Goal: Transaction & Acquisition: Download file/media

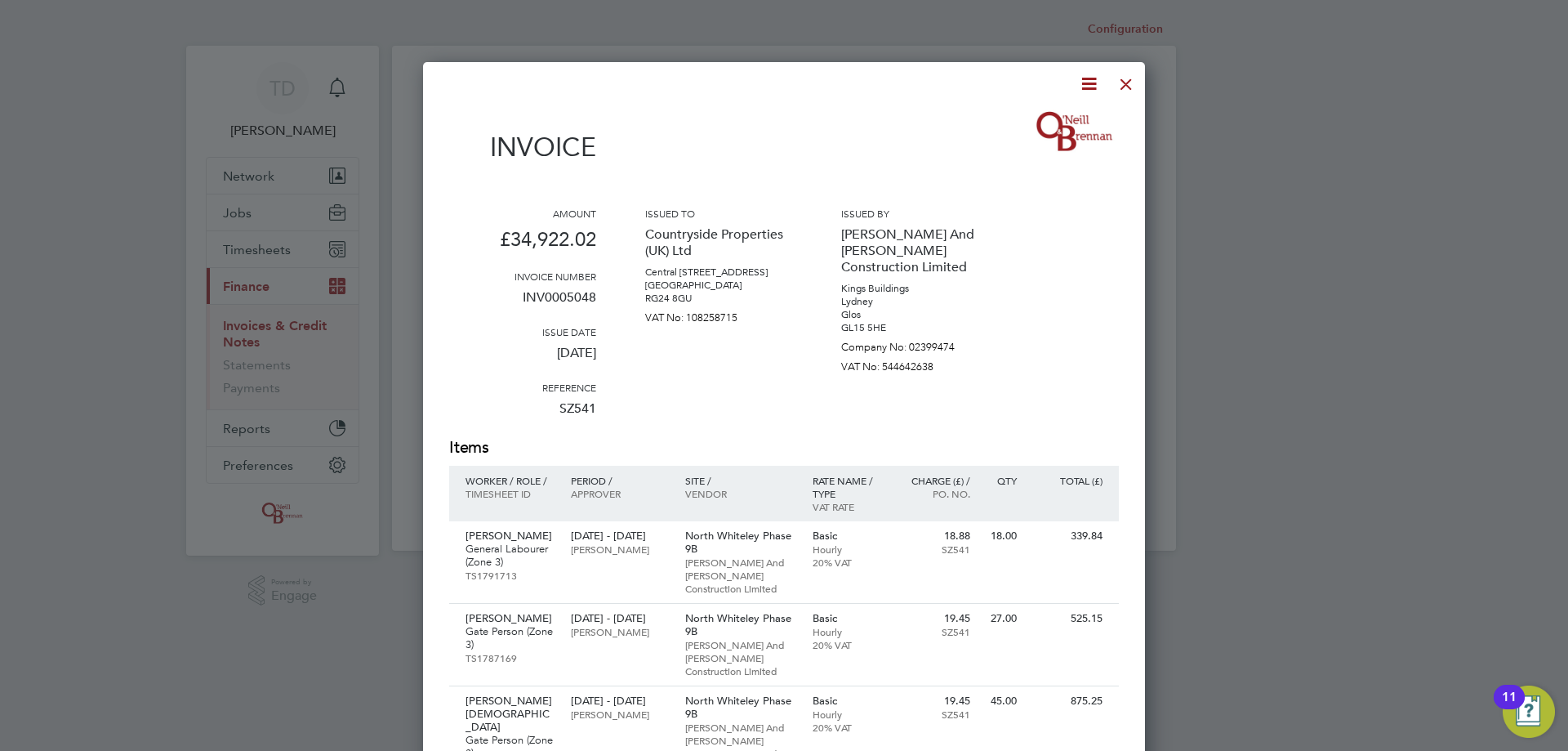
click at [1128, 82] on div at bounding box center [1126, 80] width 29 height 29
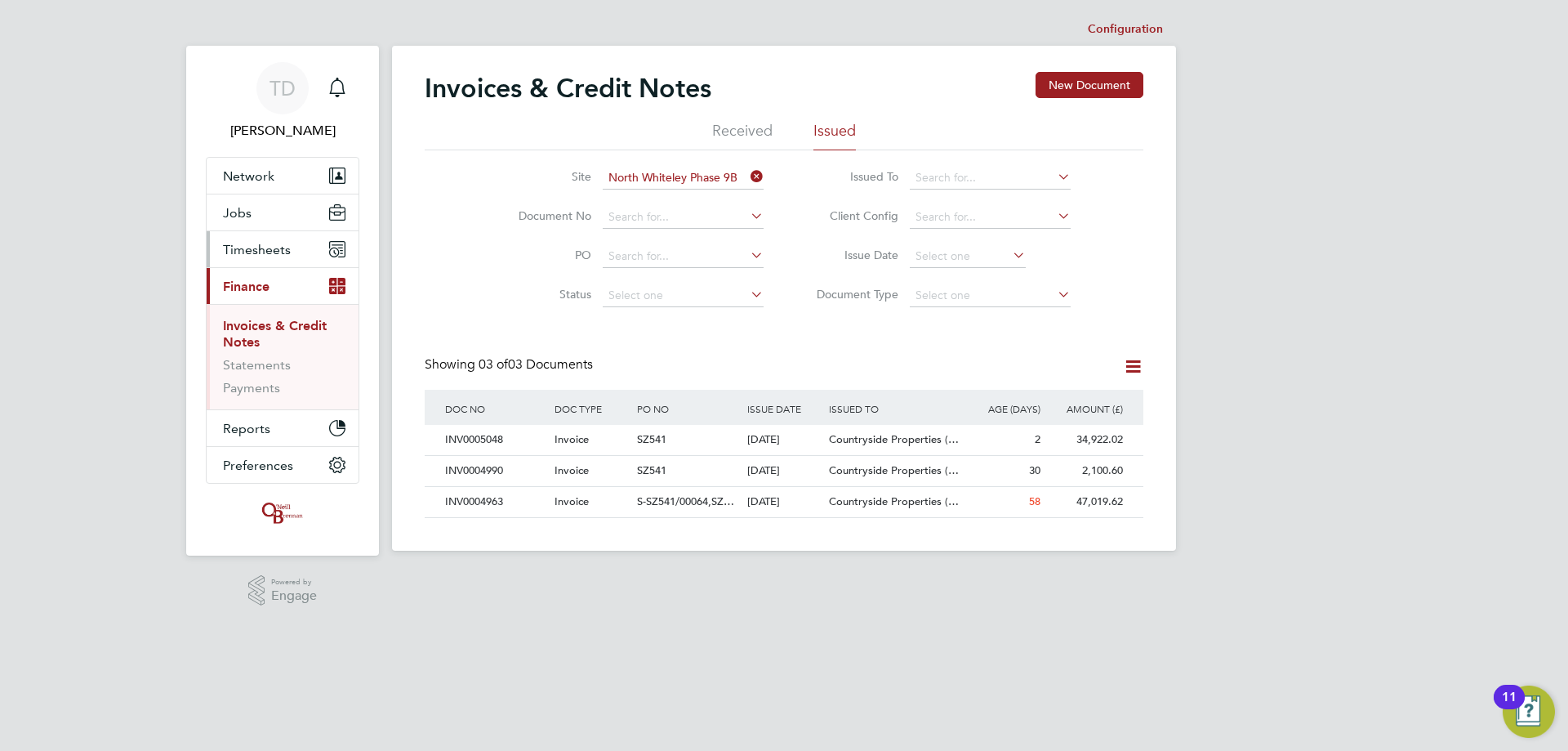
click at [256, 247] on span "Timesheets" at bounding box center [257, 249] width 68 height 16
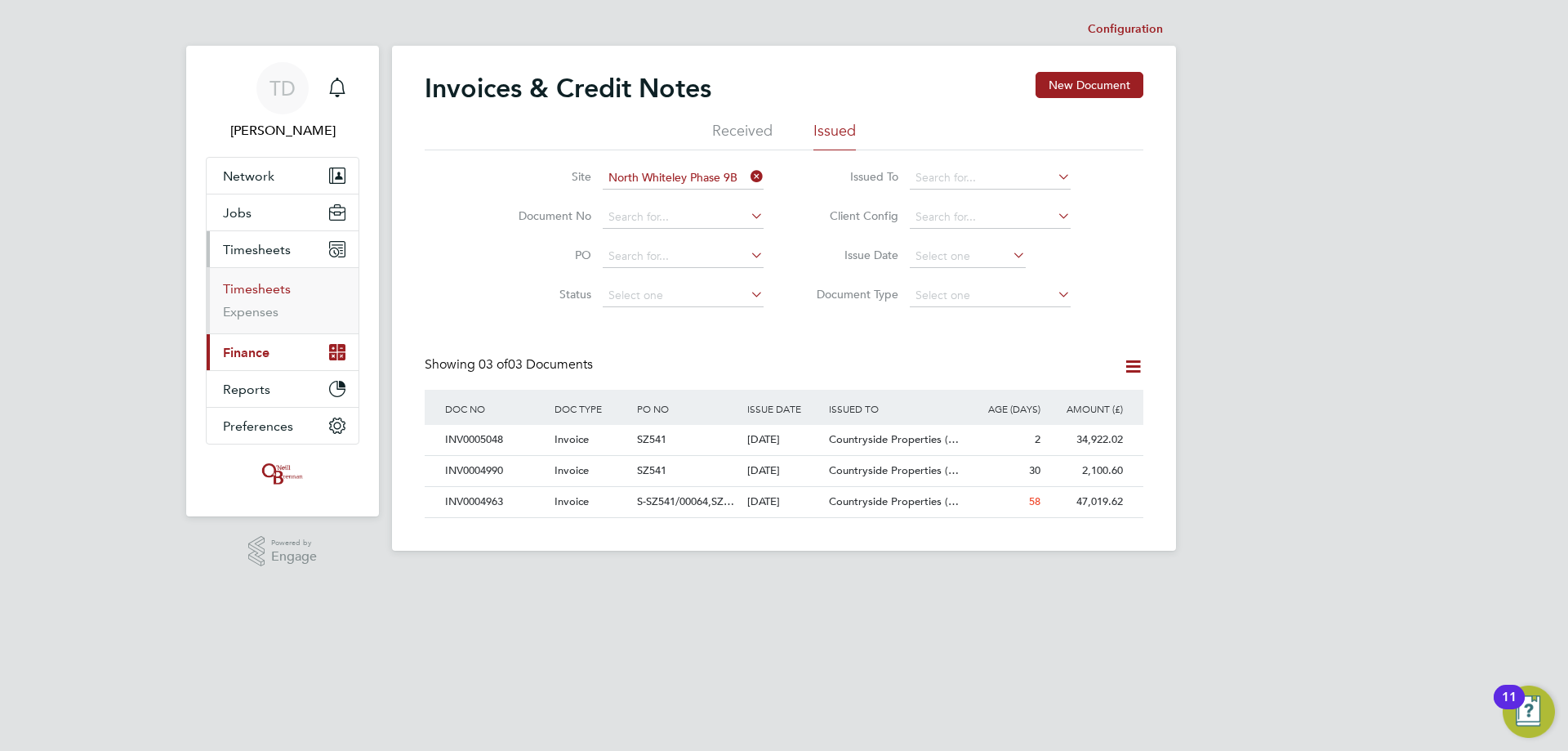
click at [239, 289] on link "Timesheets" at bounding box center [257, 289] width 68 height 16
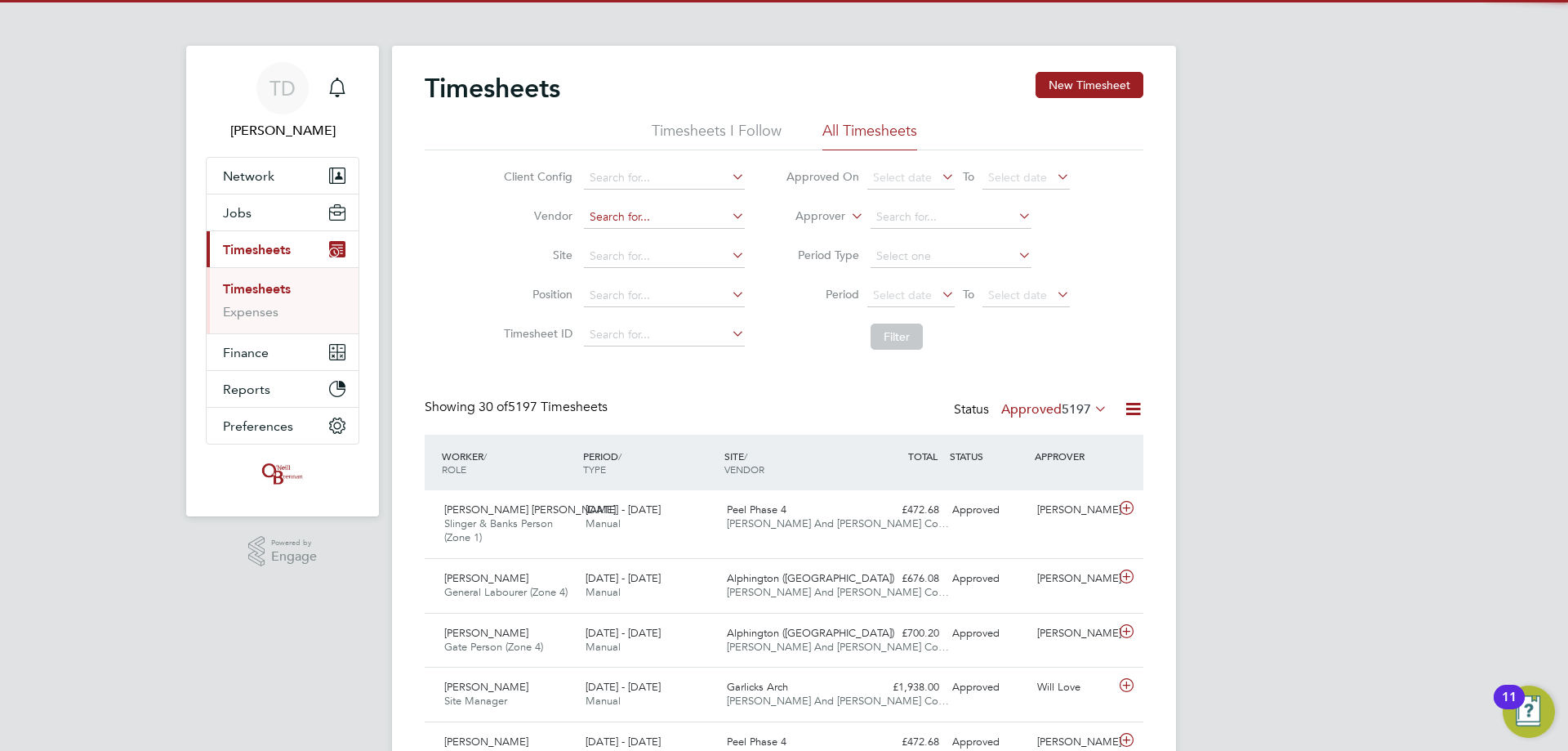
scroll to position [42, 142]
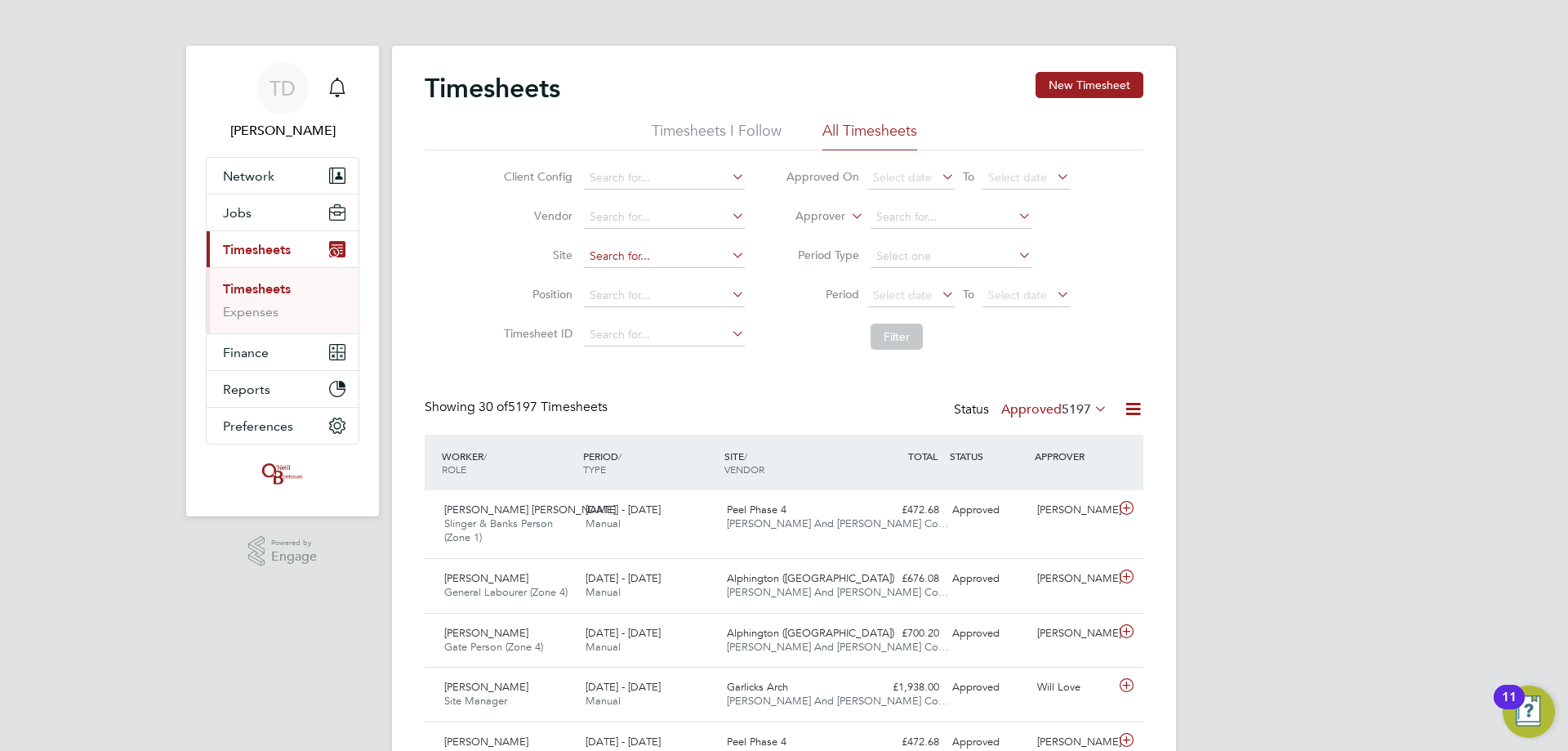
click at [615, 255] on input at bounding box center [664, 256] width 161 height 23
click at [700, 356] on li "North Whitel ey Phase 9B" at bounding box center [665, 367] width 166 height 22
type input "North Whiteley Phase 9B"
click at [889, 336] on button "Filter" at bounding box center [897, 336] width 52 height 26
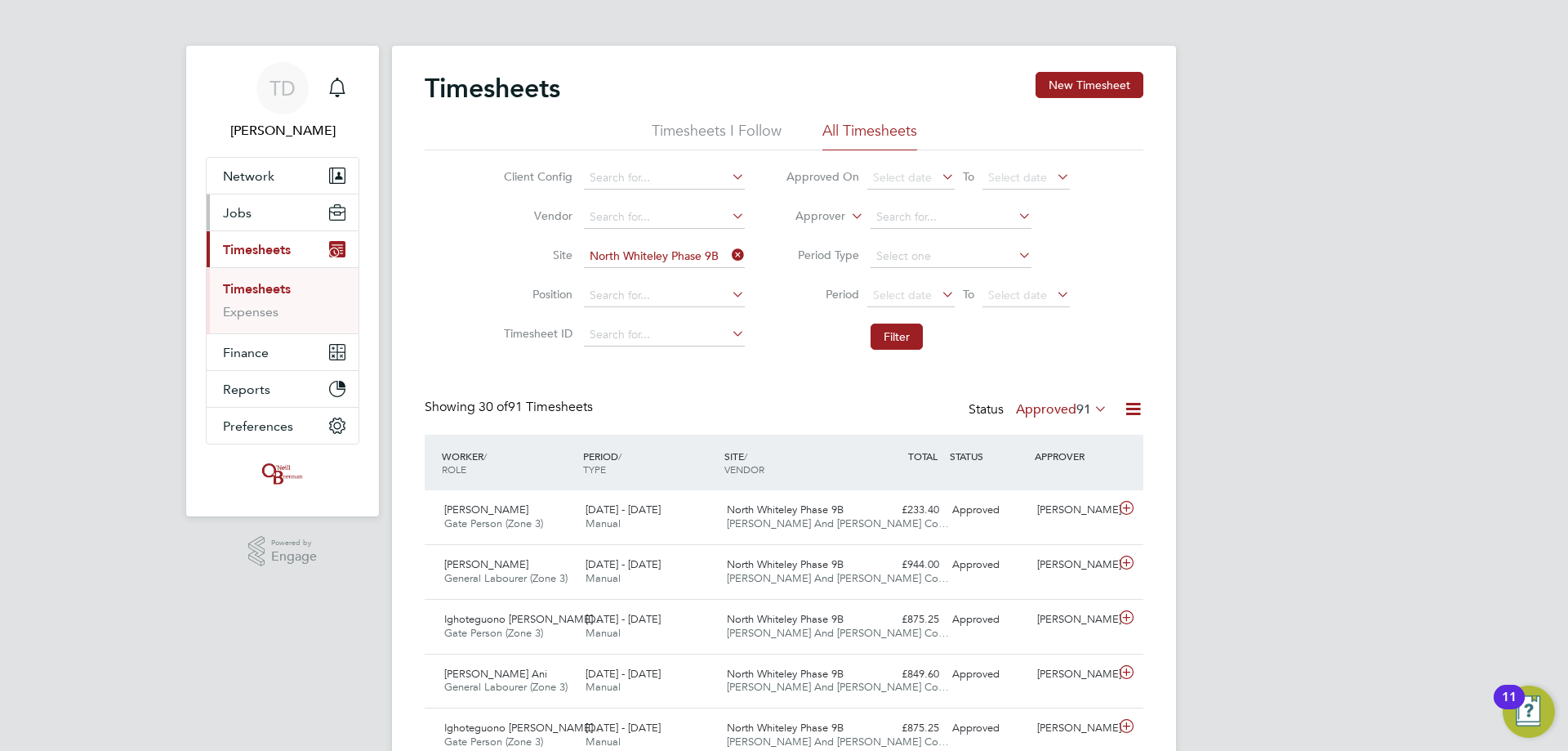
click at [243, 212] on span "Jobs" at bounding box center [237, 213] width 29 height 16
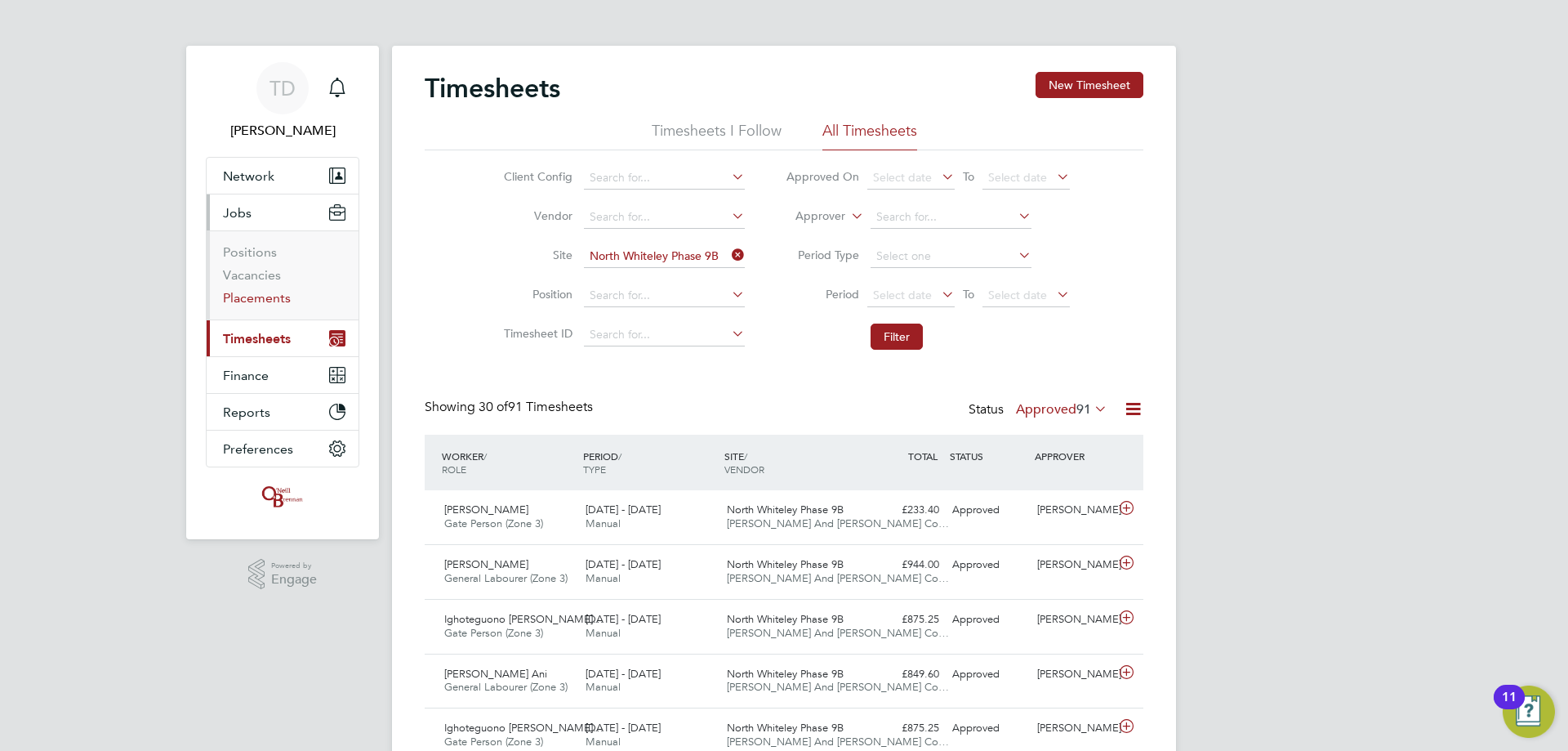
click at [250, 293] on link "Placements" at bounding box center [257, 298] width 68 height 16
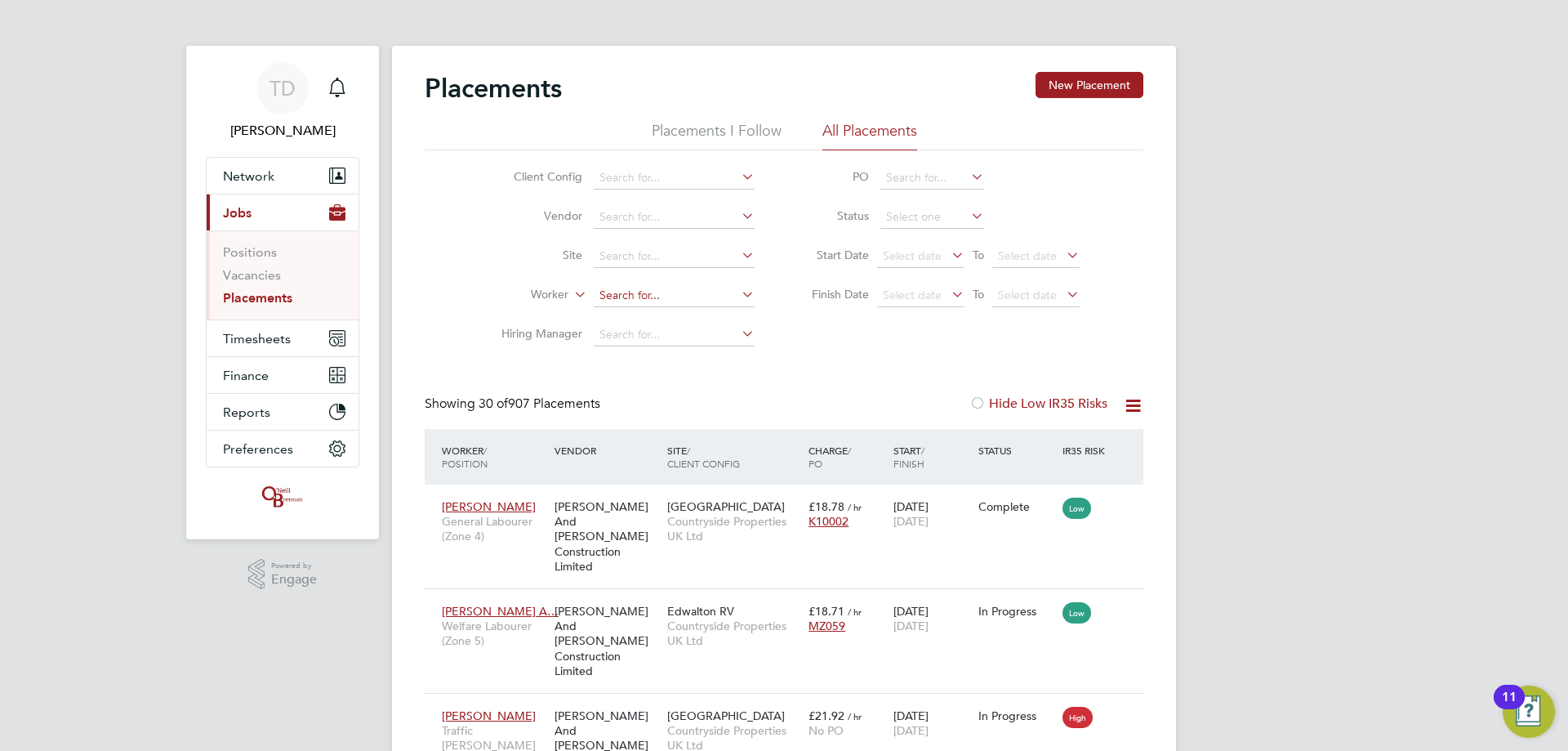
click at [623, 287] on input at bounding box center [673, 295] width 161 height 23
click at [608, 333] on li "[PERSON_NAME] pman" at bounding box center [674, 340] width 163 height 22
type input "[PERSON_NAME]"
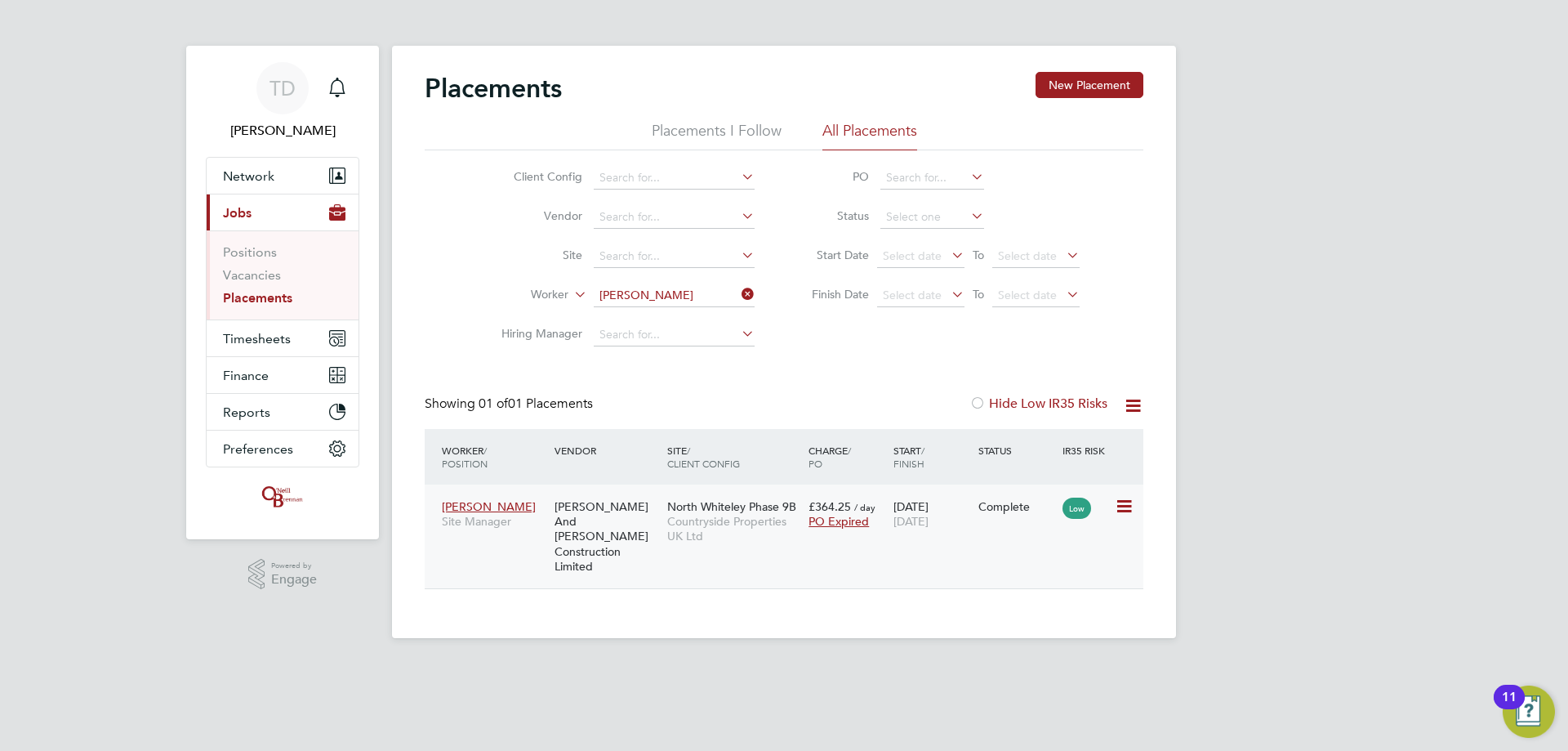
click at [536, 508] on span "[PERSON_NAME]" at bounding box center [489, 506] width 94 height 15
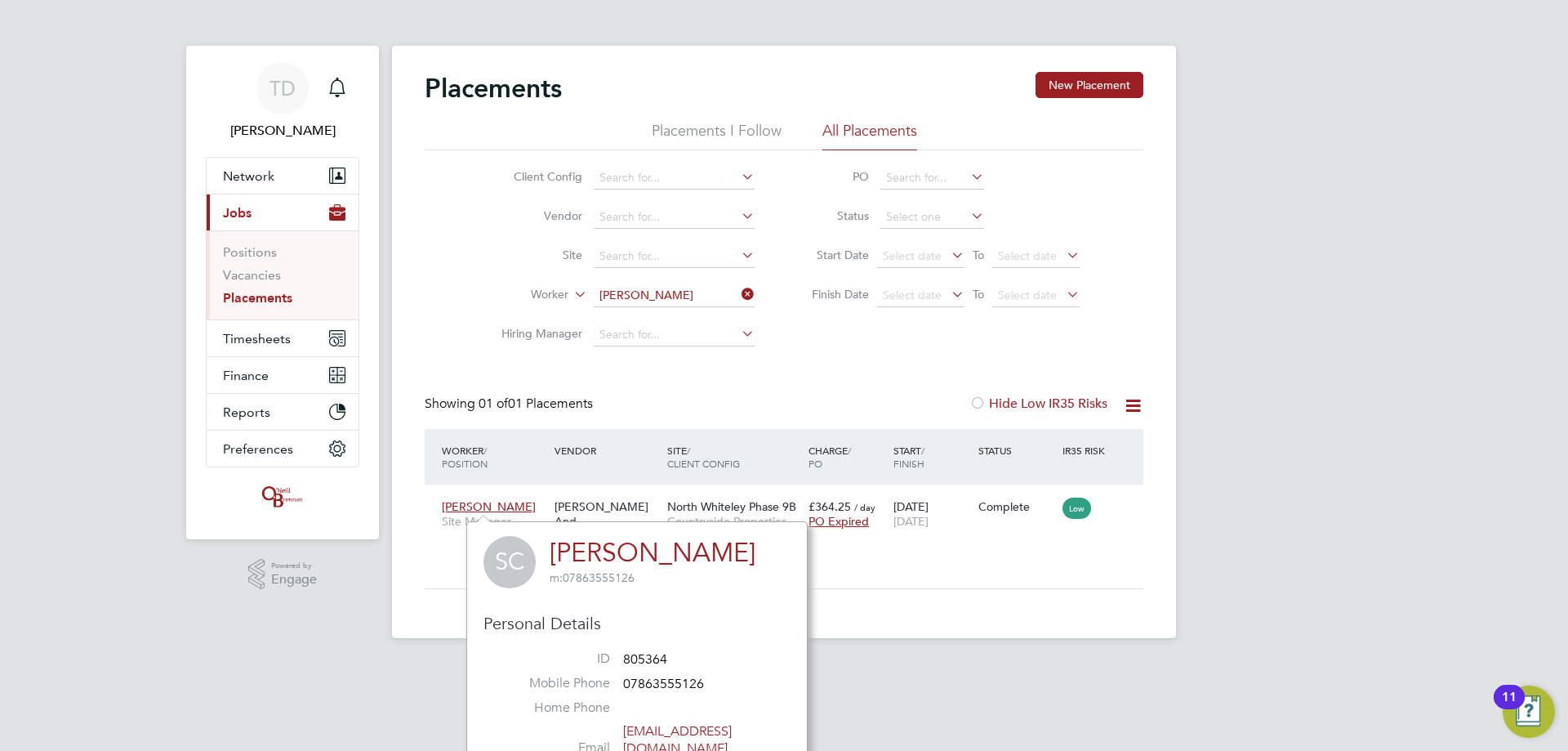
click at [954, 372] on div "Placements New Placement Placements I Follow All Placements Client Config Vendo…" at bounding box center [784, 330] width 719 height 517
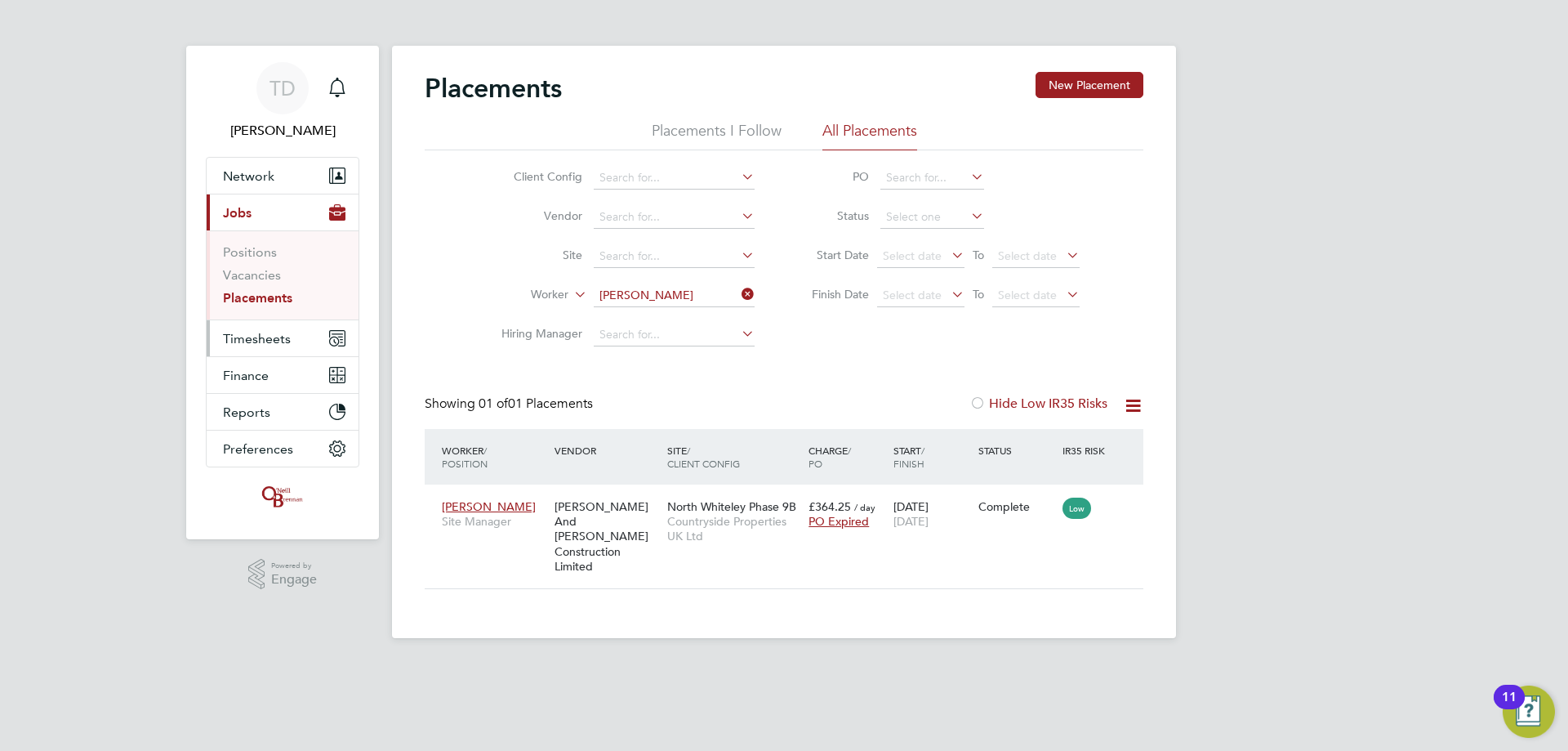
click at [246, 347] on button "Timesheets" at bounding box center [282, 338] width 152 height 36
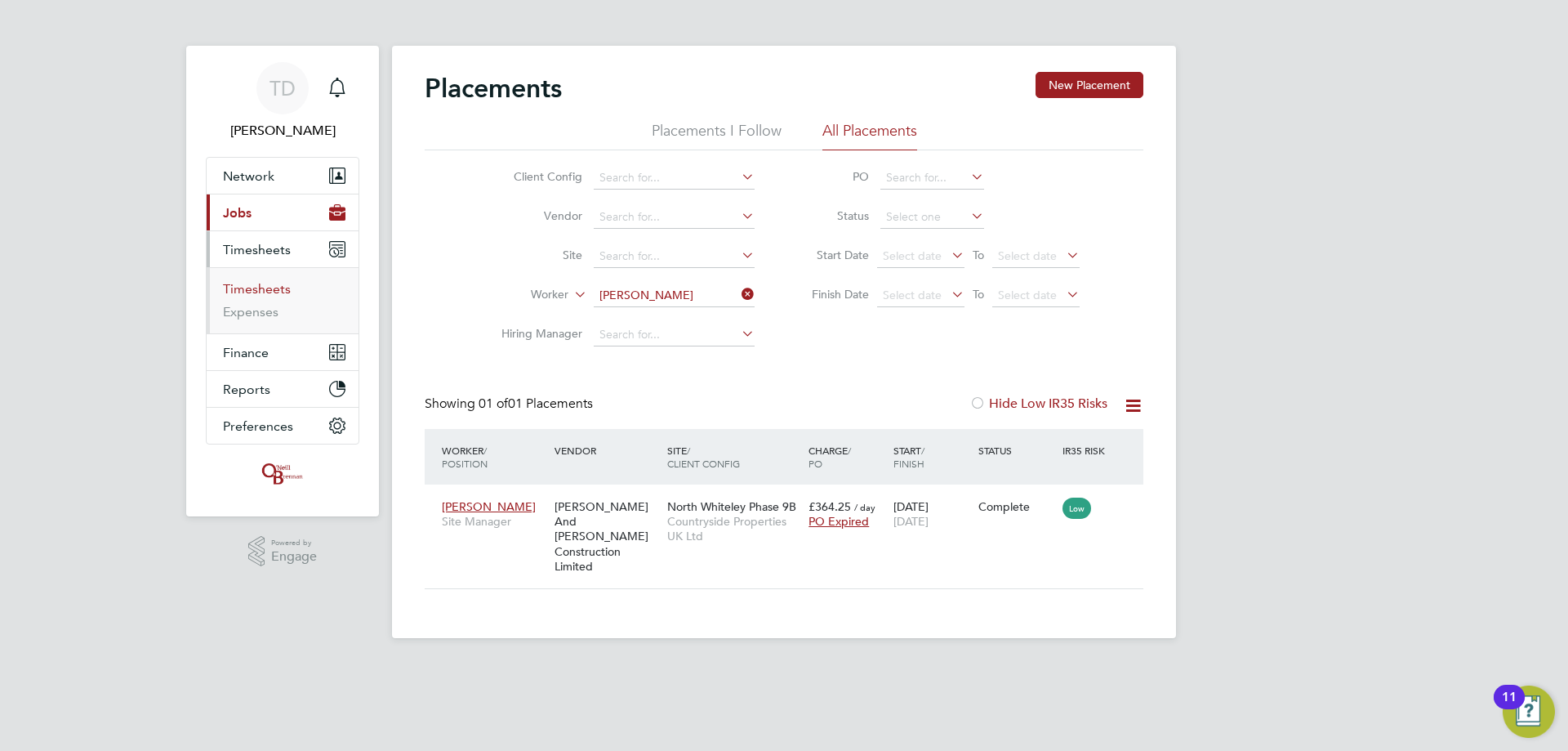
click at [243, 295] on link "Timesheets" at bounding box center [257, 289] width 68 height 16
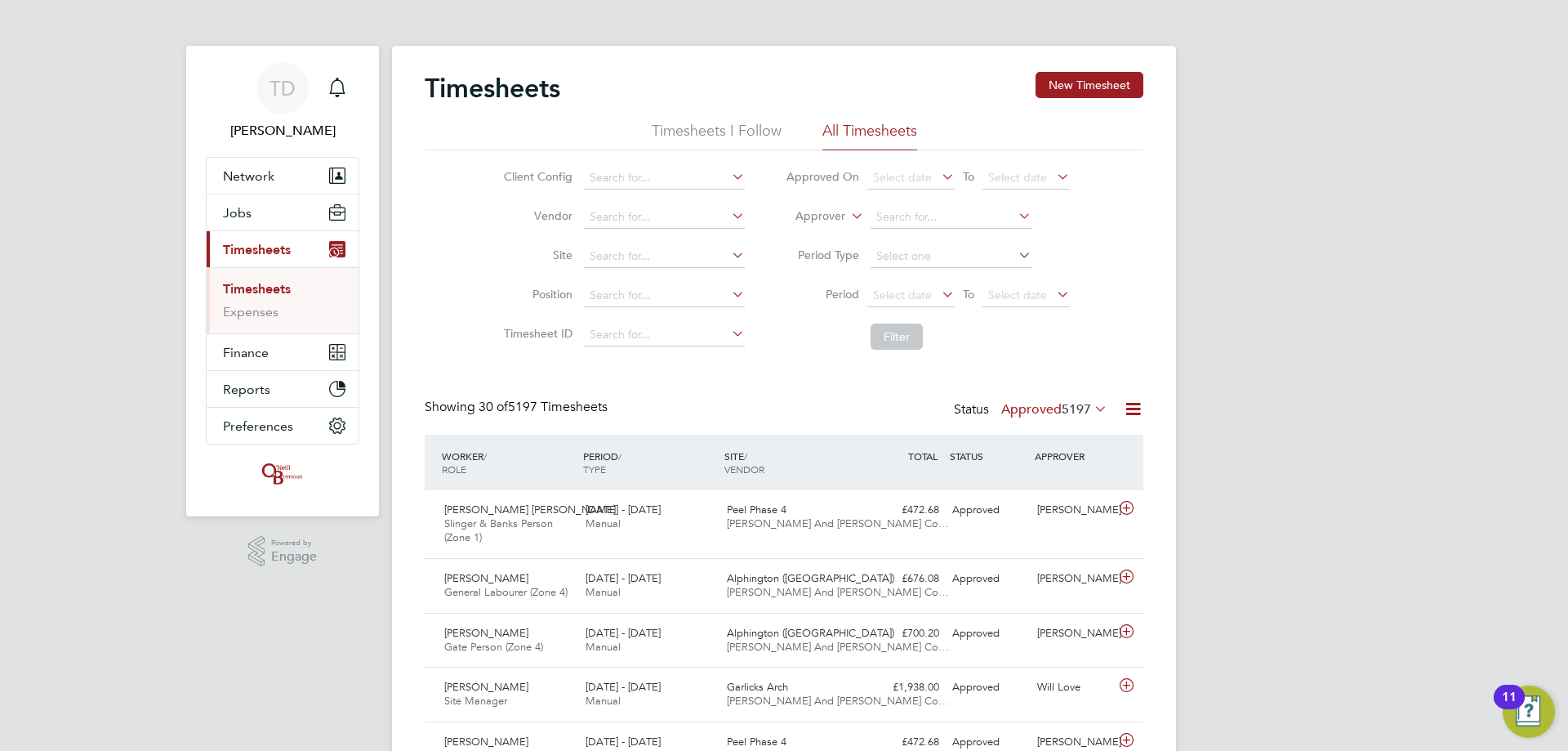
click at [633, 244] on li "Site" at bounding box center [621, 255] width 286 height 39
click at [637, 247] on input at bounding box center [664, 256] width 161 height 23
type input "b"
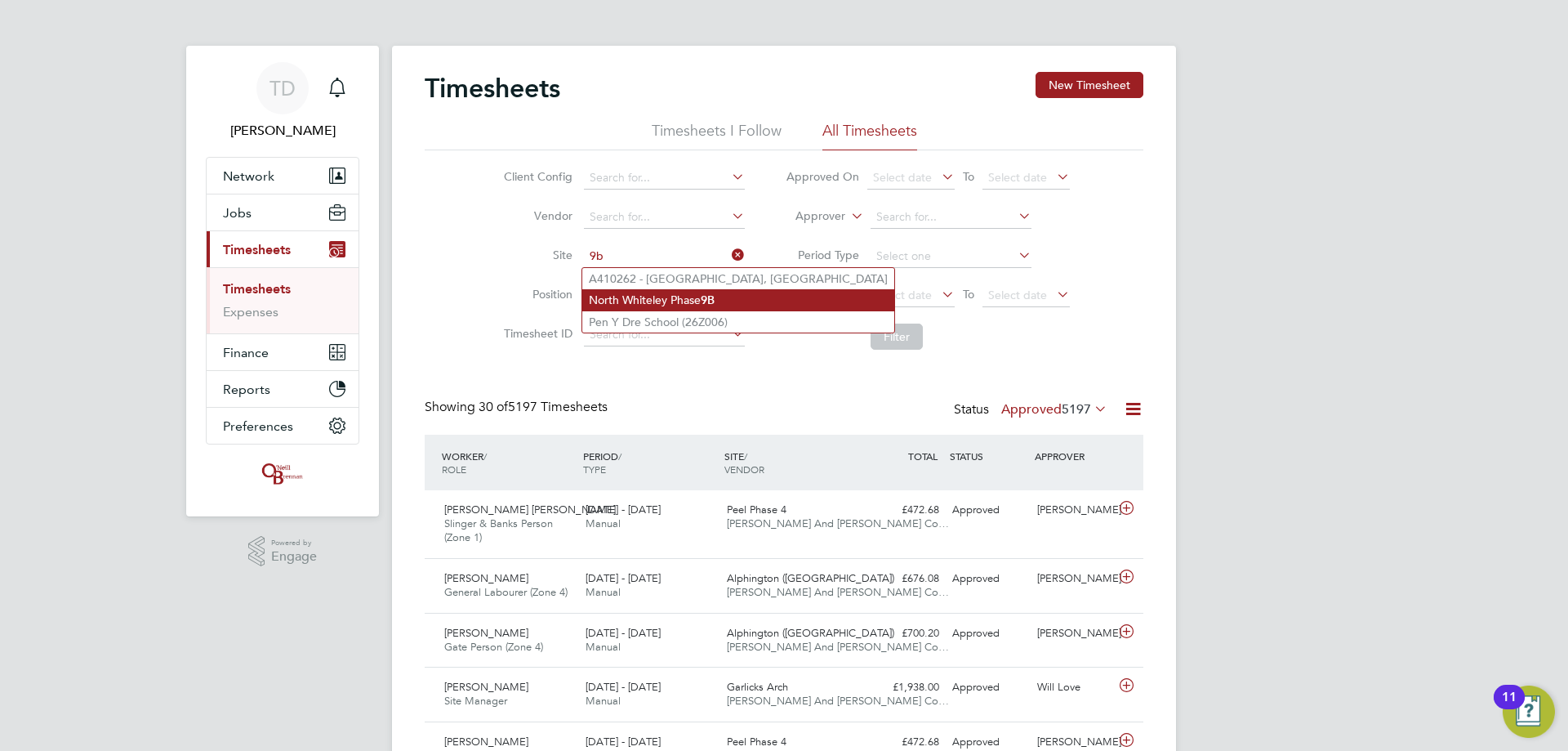
click at [661, 291] on li "North Whiteley Phase 9B" at bounding box center [738, 300] width 312 height 22
type input "North Whiteley Phase 9B"
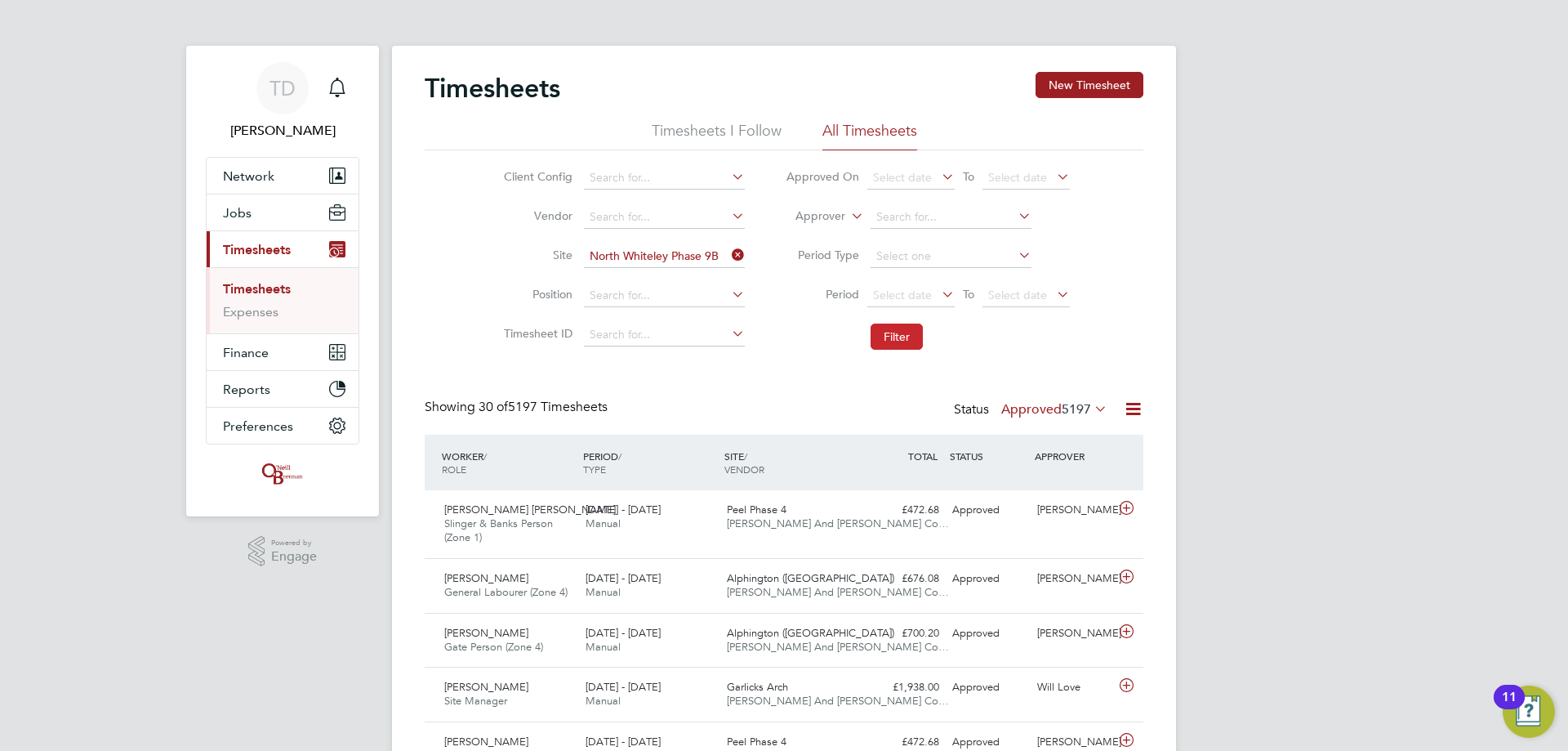
click at [894, 344] on button "Filter" at bounding box center [897, 336] width 52 height 26
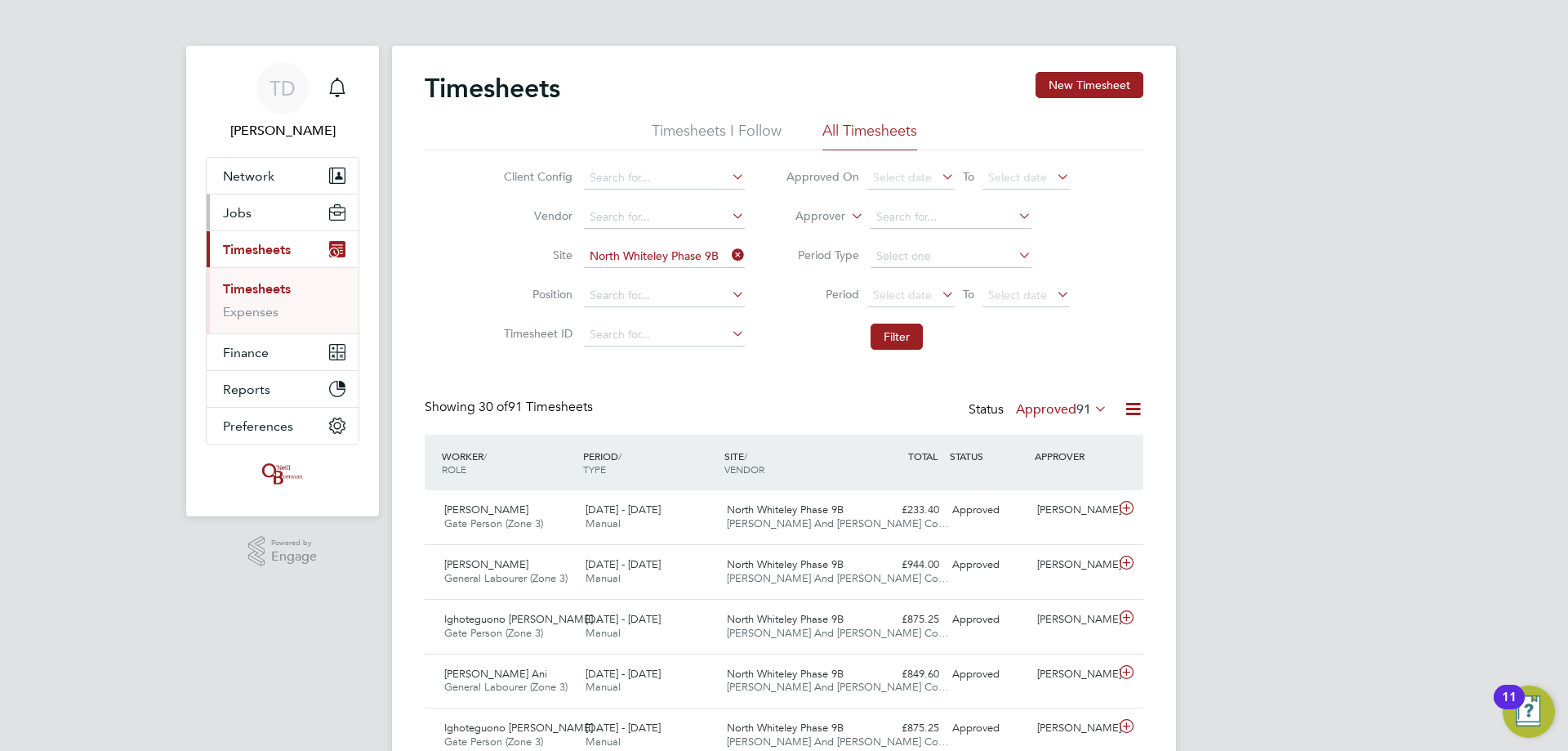
click at [252, 214] on button "Jobs" at bounding box center [282, 212] width 152 height 36
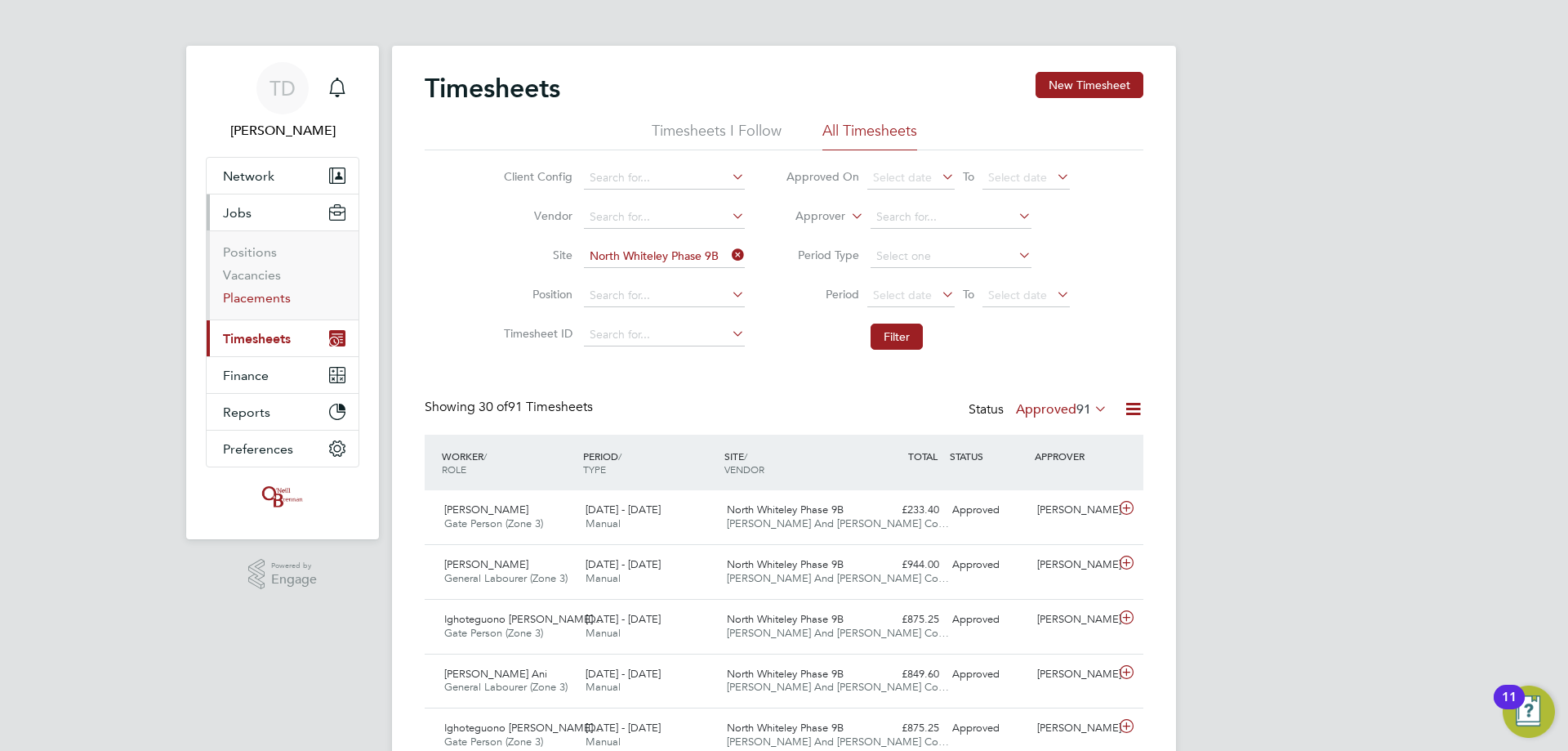
click at [258, 296] on link "Placements" at bounding box center [257, 298] width 68 height 16
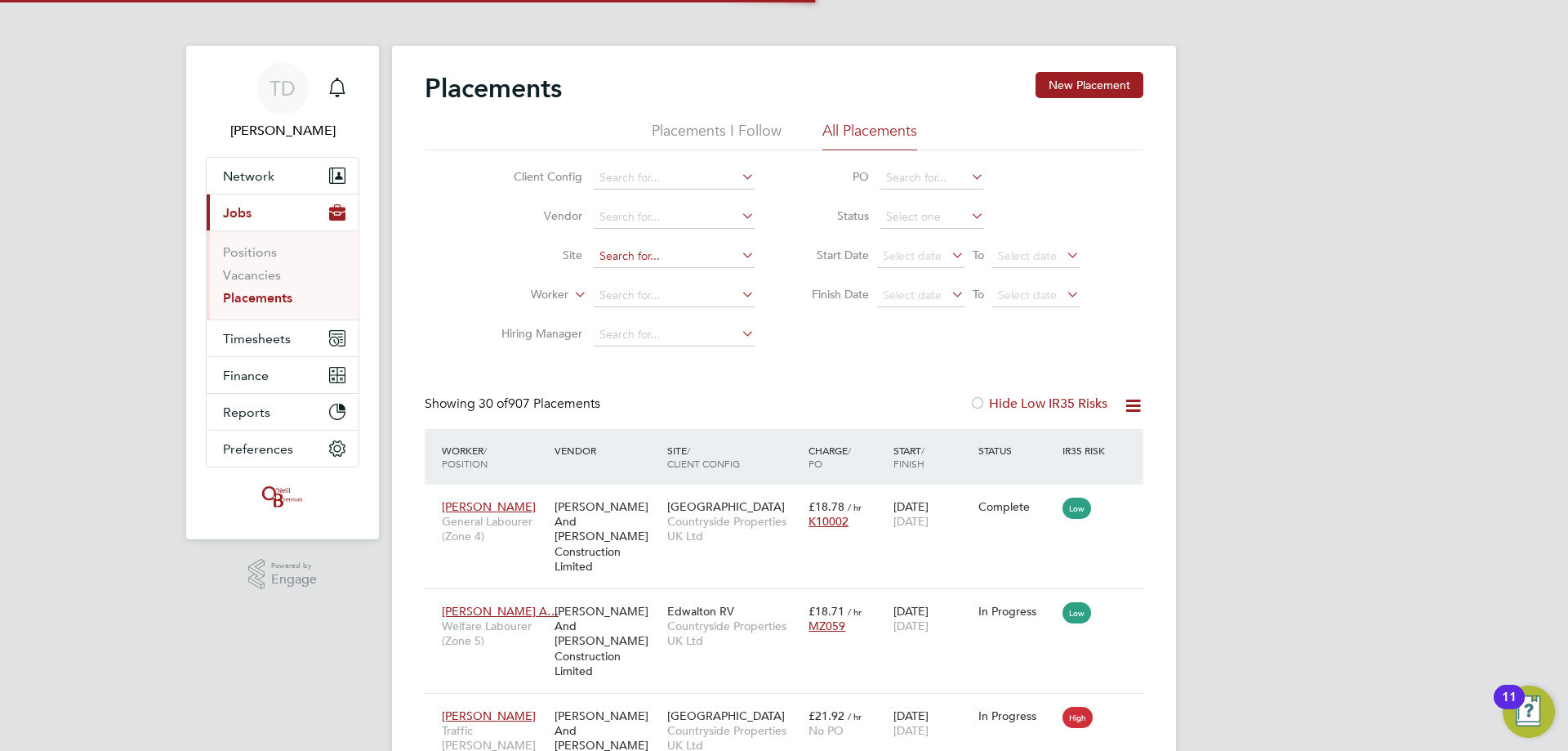
scroll to position [61, 142]
click at [641, 298] on input at bounding box center [673, 295] width 161 height 23
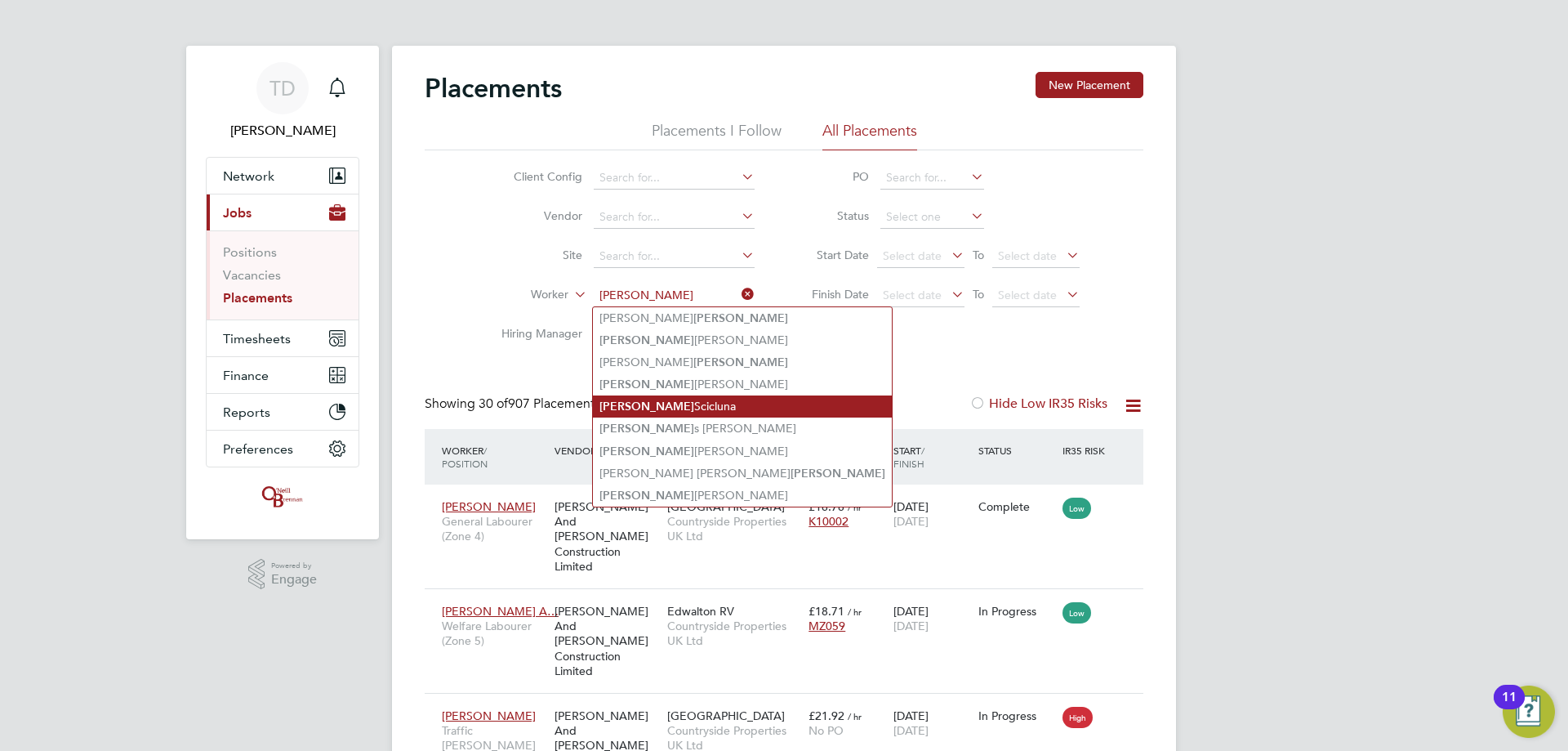
click at [656, 400] on li "[PERSON_NAME]" at bounding box center [743, 406] width 299 height 22
type input "[PERSON_NAME]"
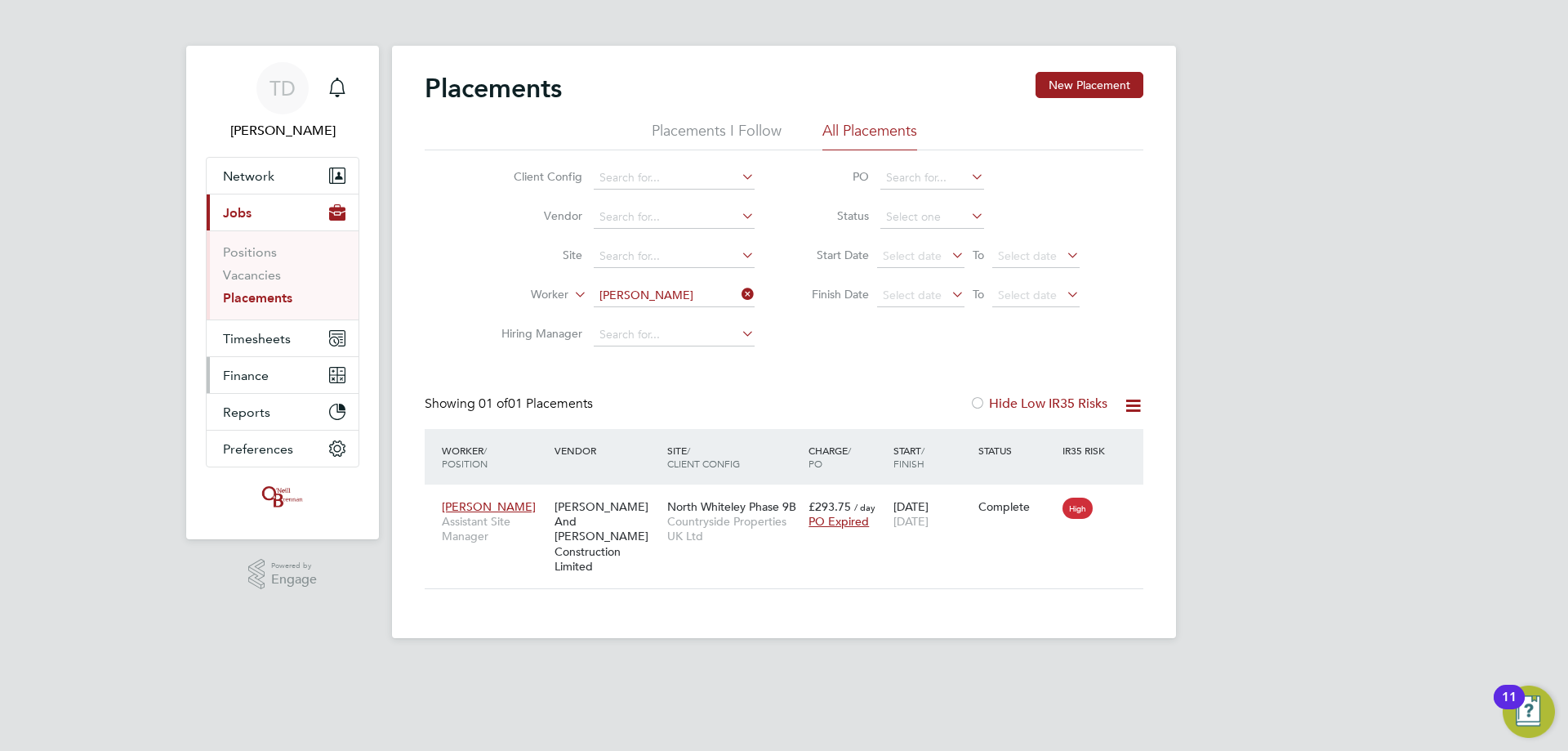
click at [234, 376] on span "Finance" at bounding box center [246, 376] width 46 height 16
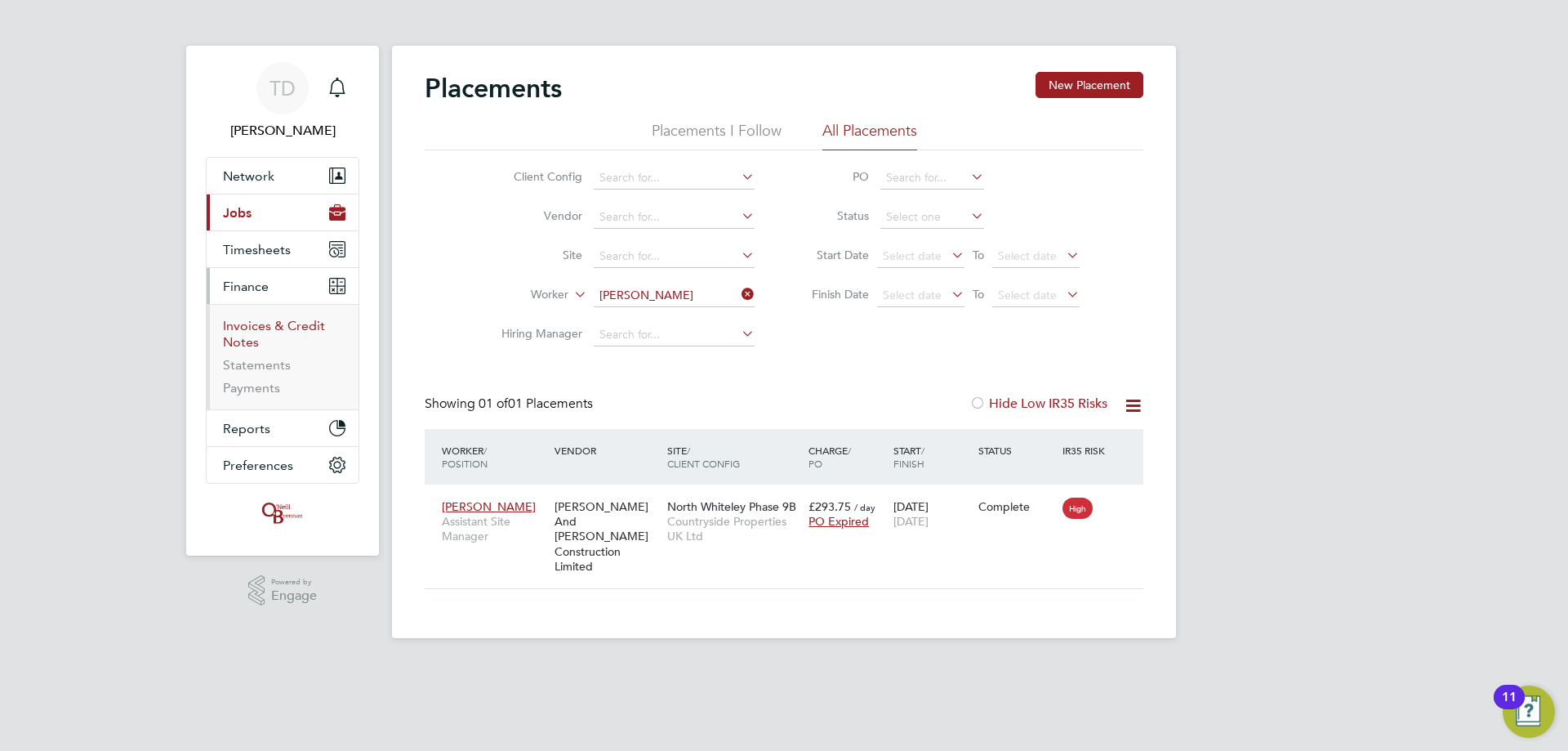
click at [261, 330] on link "Invoices & Credit Notes" at bounding box center [274, 334] width 102 height 32
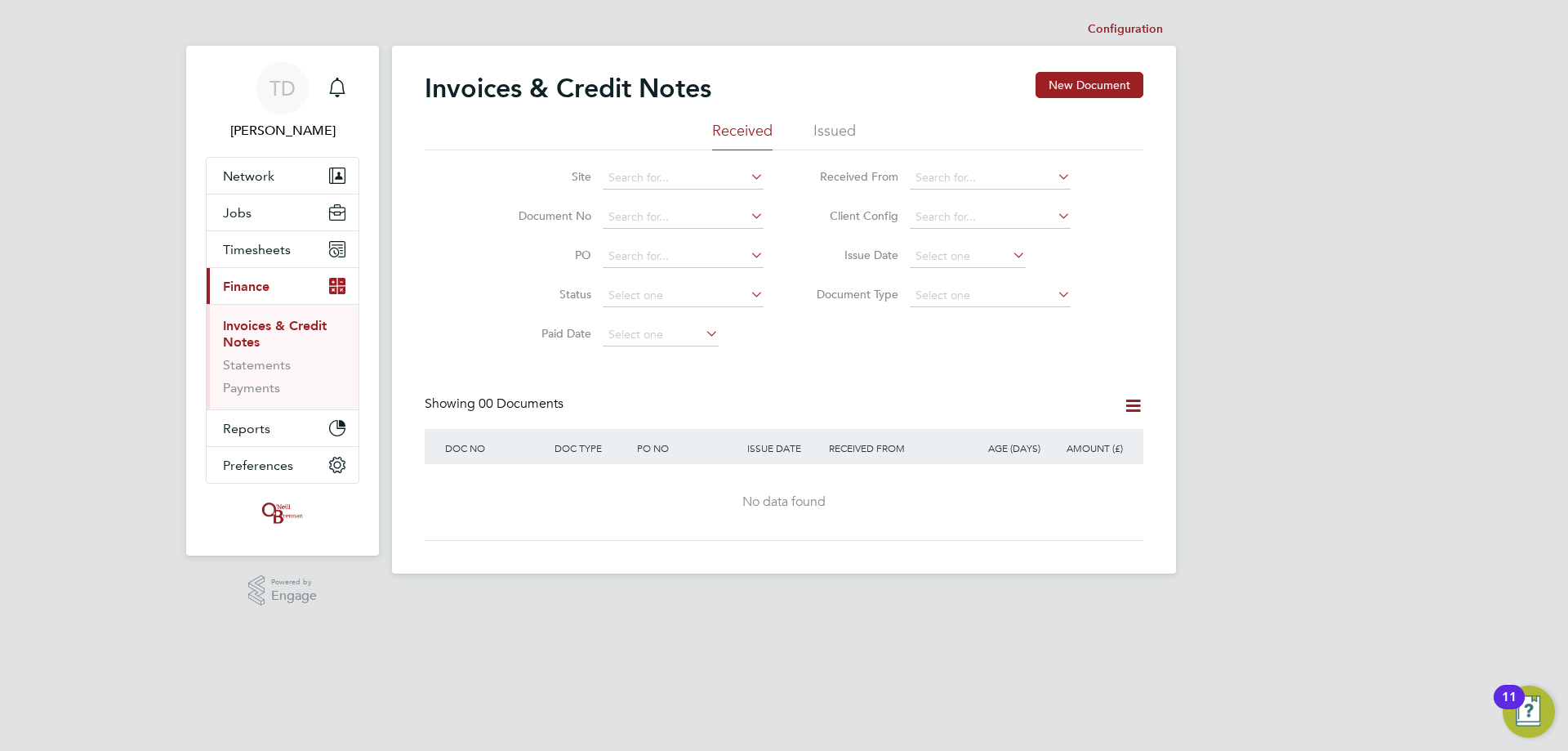
click at [842, 123] on li "Issued" at bounding box center [835, 135] width 43 height 29
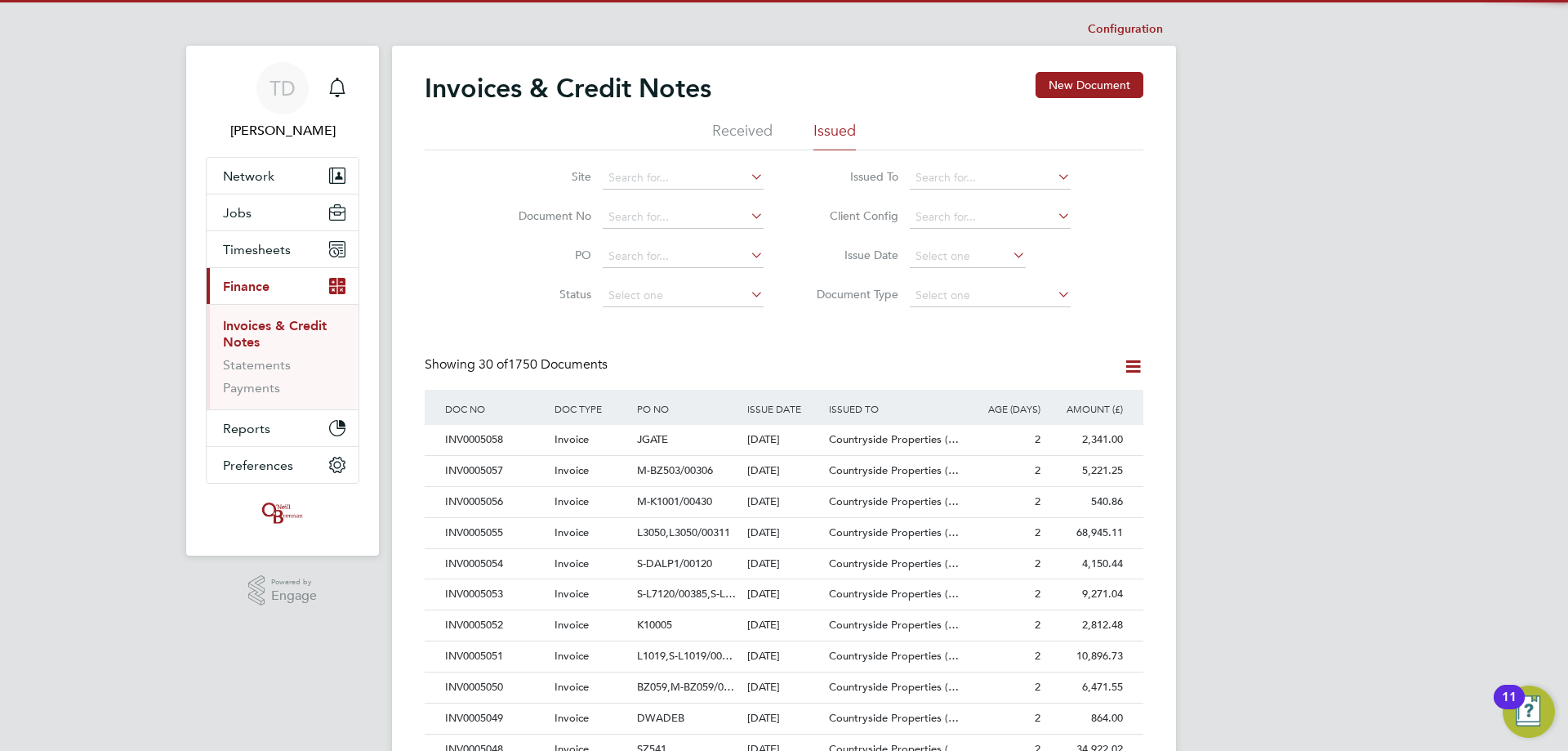
scroll to position [31, 111]
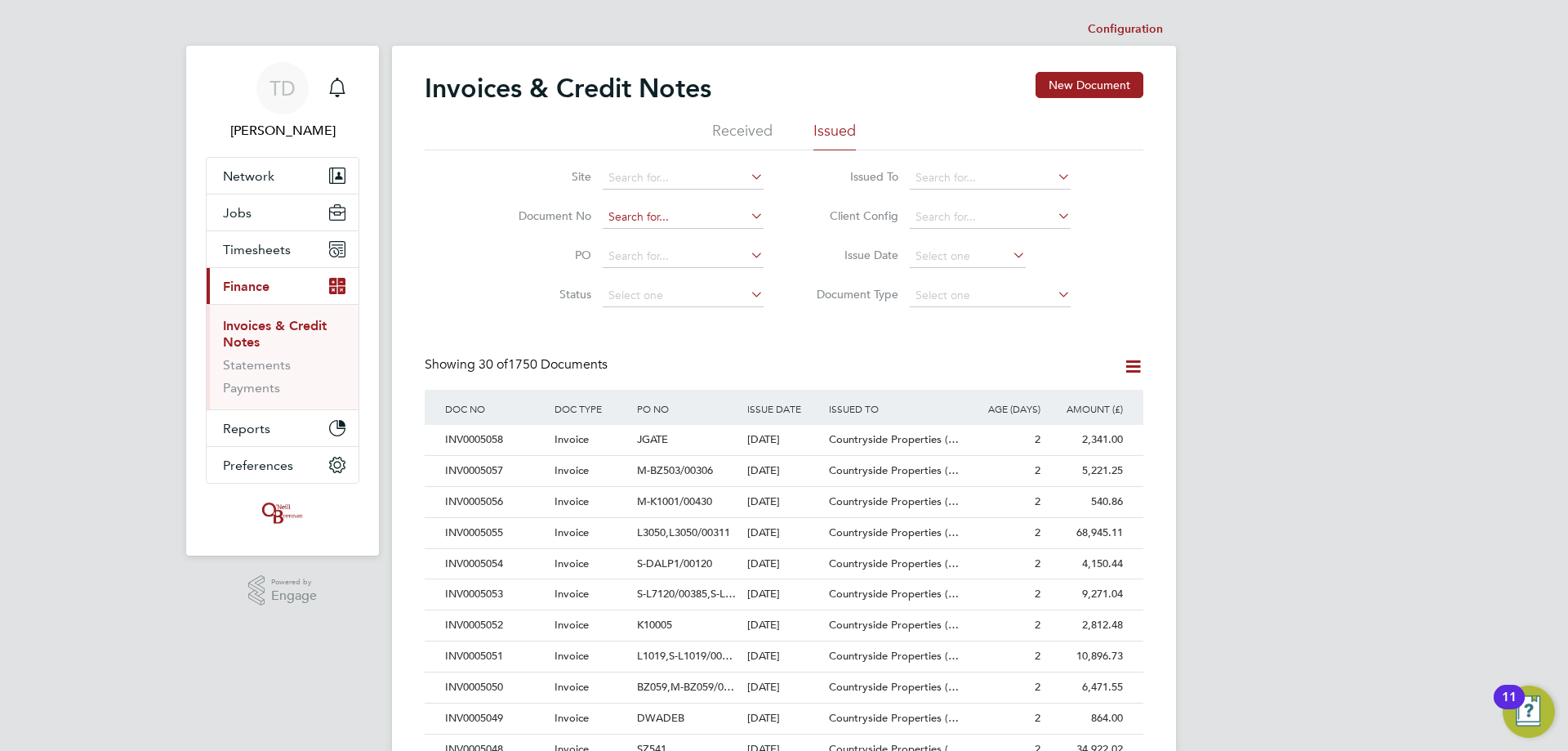
click at [643, 214] on input at bounding box center [682, 216] width 161 height 23
click at [638, 234] on li "INV000 5006" at bounding box center [683, 239] width 163 height 22
type input "INV0005006"
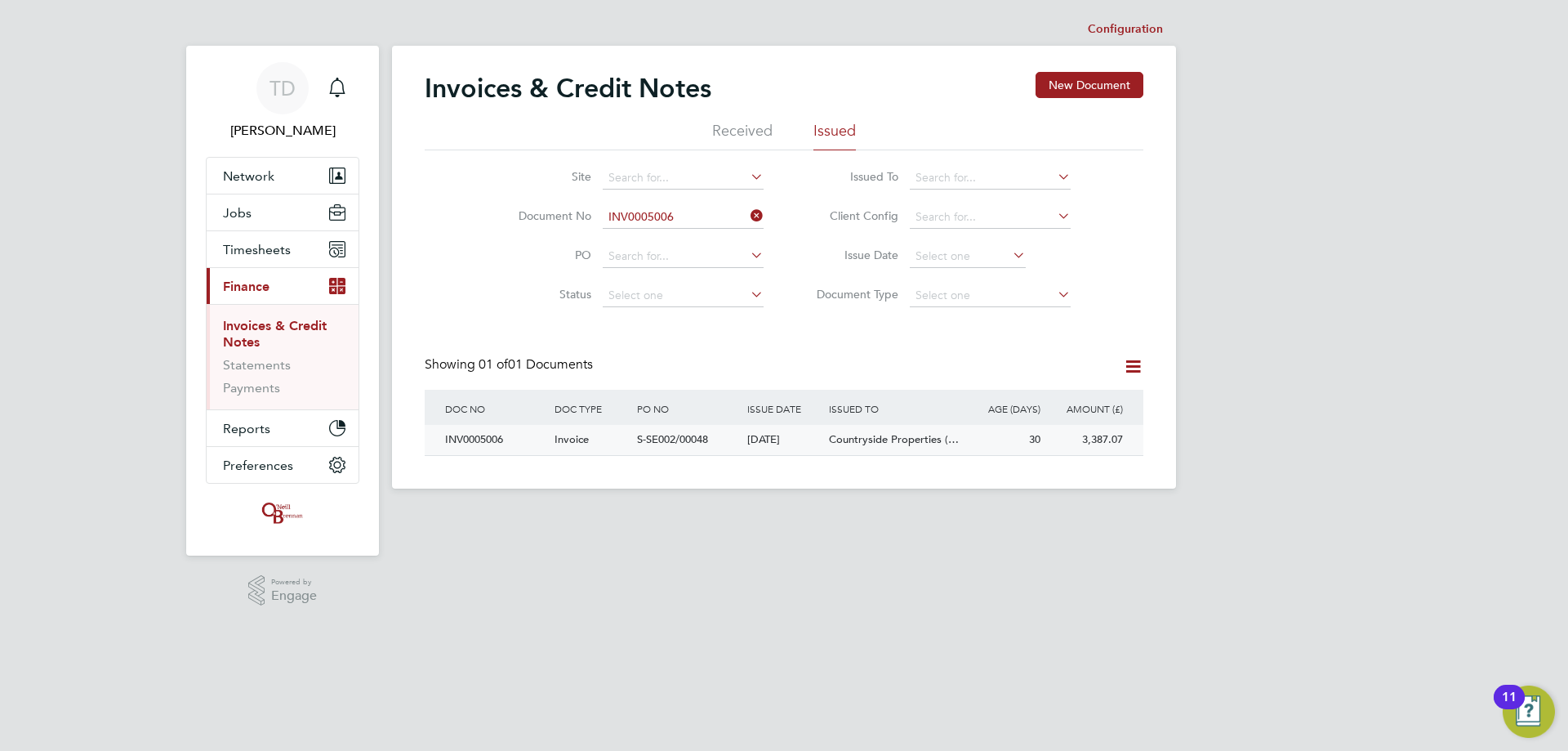
click at [484, 441] on div "INV0005006" at bounding box center [496, 440] width 110 height 30
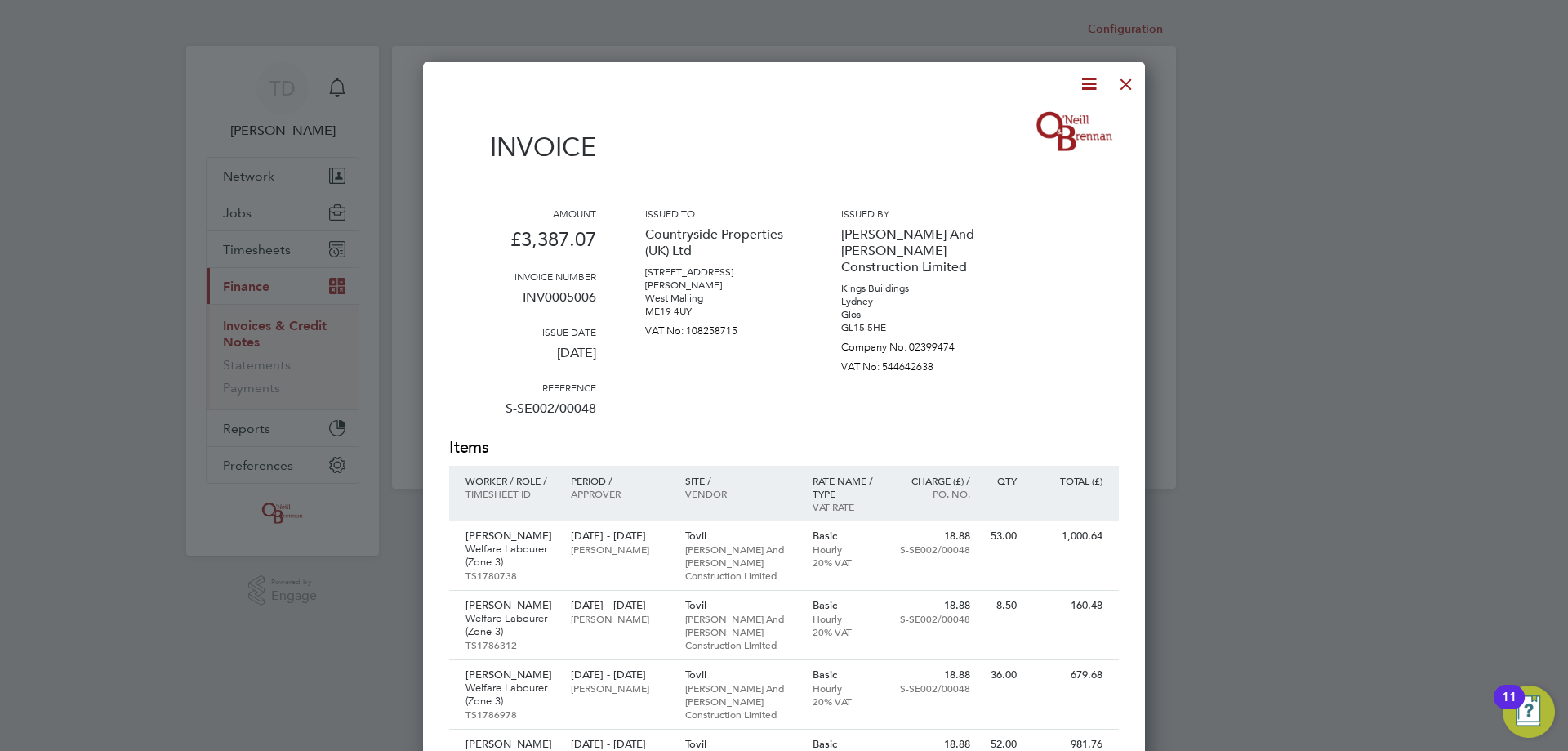
click at [1094, 79] on icon at bounding box center [1089, 84] width 20 height 20
click at [1044, 113] on li "Download Invoice" at bounding box center [1039, 122] width 113 height 23
click at [1121, 83] on div at bounding box center [1126, 80] width 29 height 29
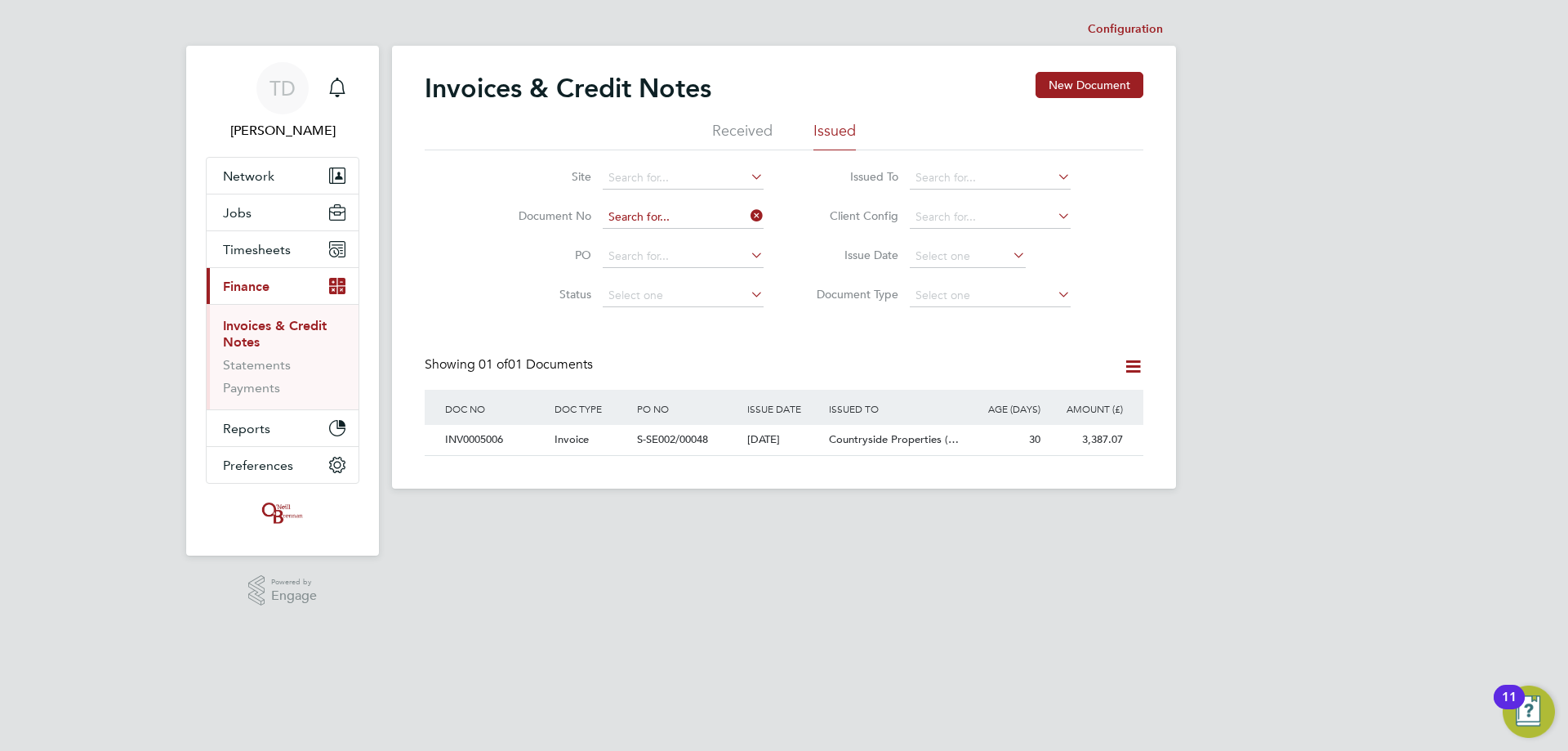
click at [656, 210] on input at bounding box center [682, 216] width 161 height 23
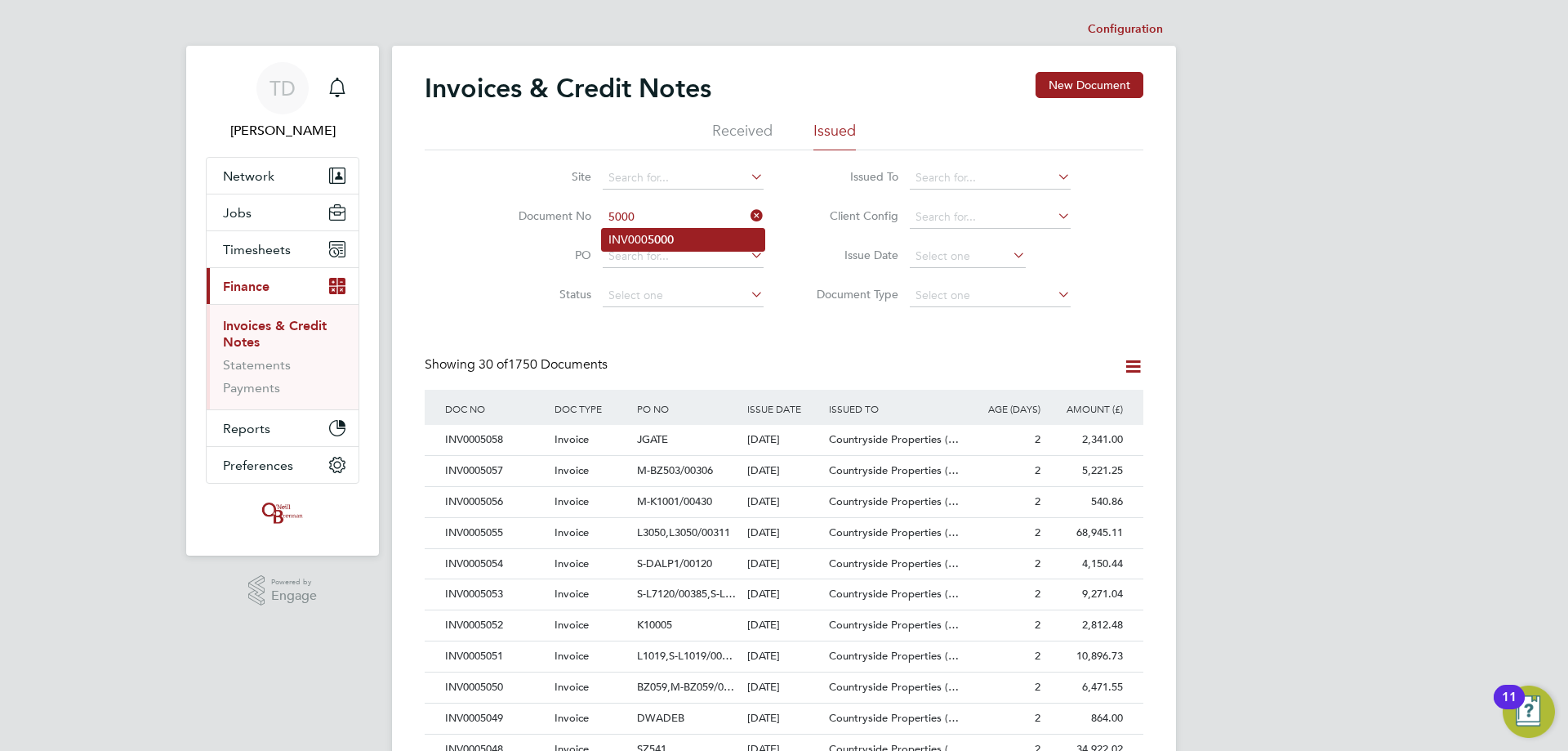
click at [655, 232] on b "5000" at bounding box center [660, 239] width 26 height 14
type input "INV0005000"
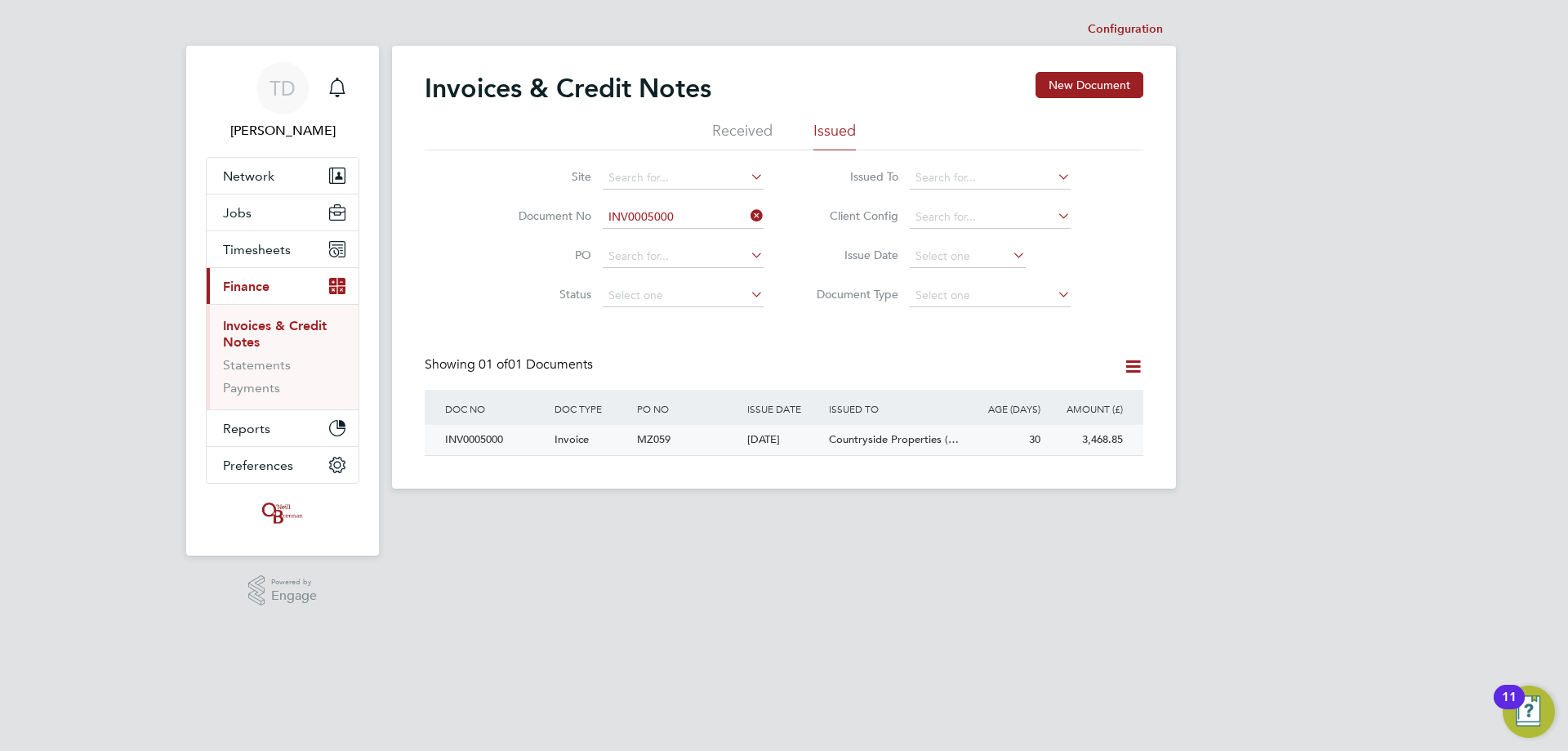
click at [475, 442] on div "INV0005000" at bounding box center [496, 440] width 110 height 30
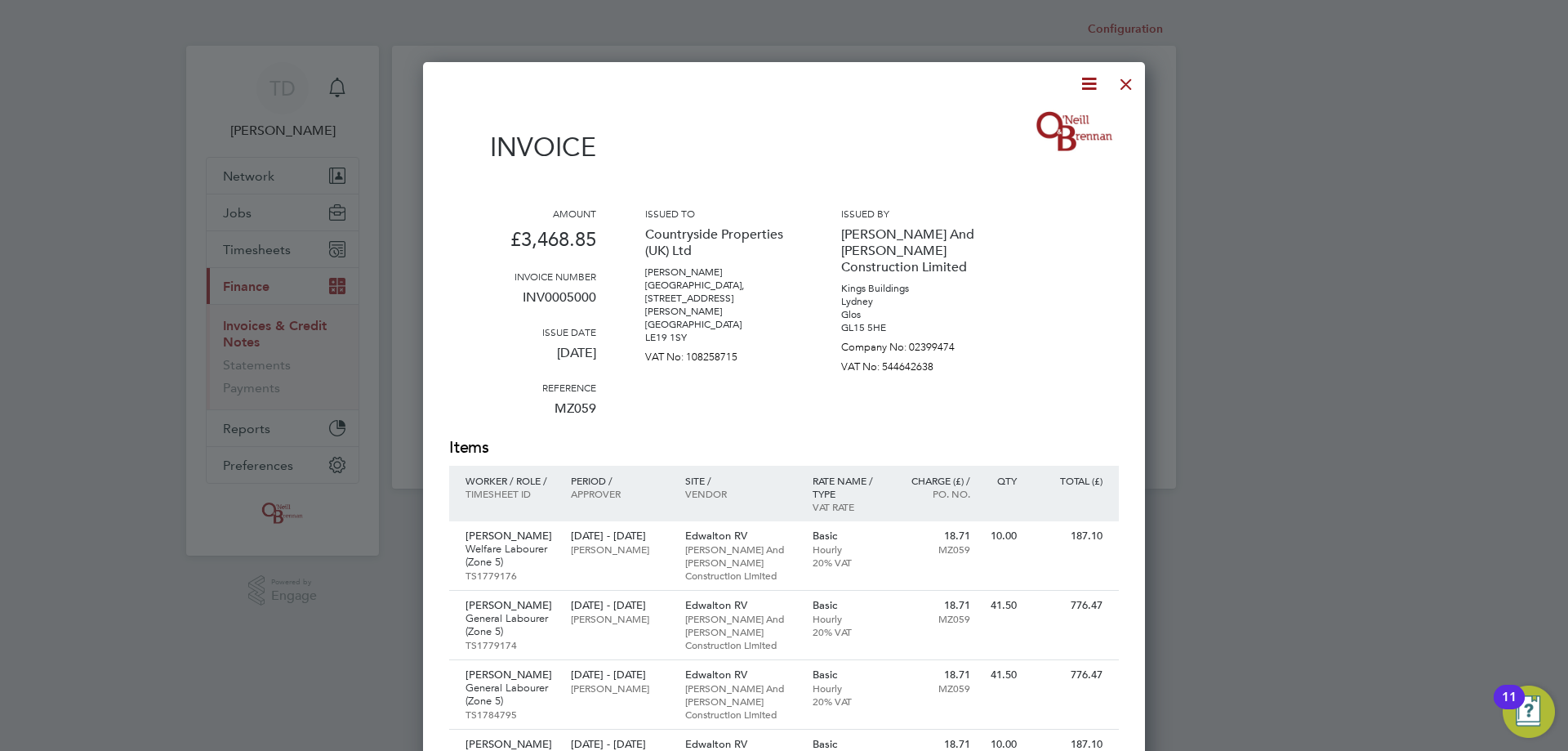
click at [1079, 79] on icon at bounding box center [1089, 84] width 20 height 20
click at [1023, 115] on li "Download Invoice" at bounding box center [1039, 122] width 113 height 23
click at [1122, 80] on div at bounding box center [1126, 80] width 29 height 29
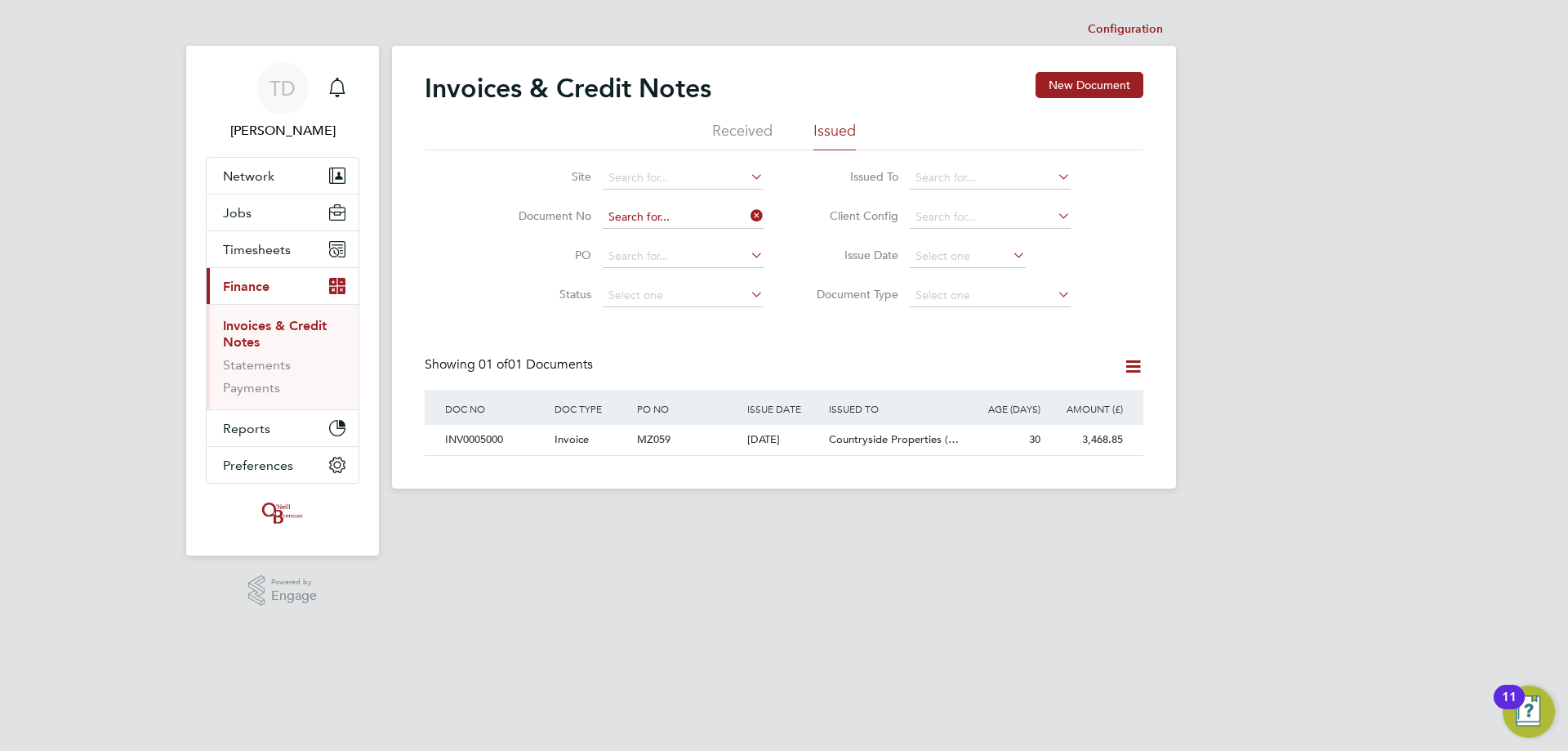
click at [651, 223] on input at bounding box center [682, 216] width 161 height 23
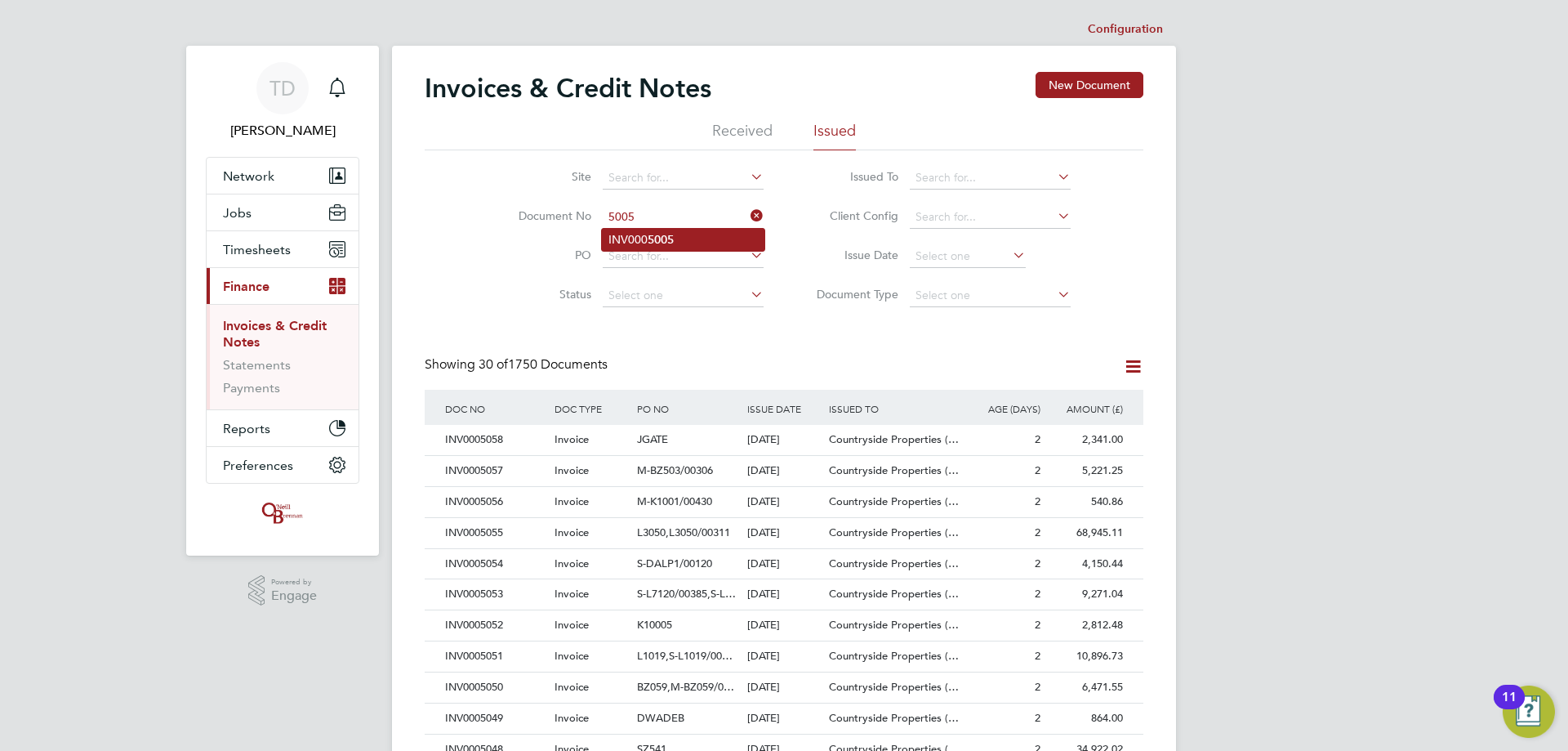
click at [647, 232] on b "5005" at bounding box center [660, 239] width 26 height 14
type input "INV0005005"
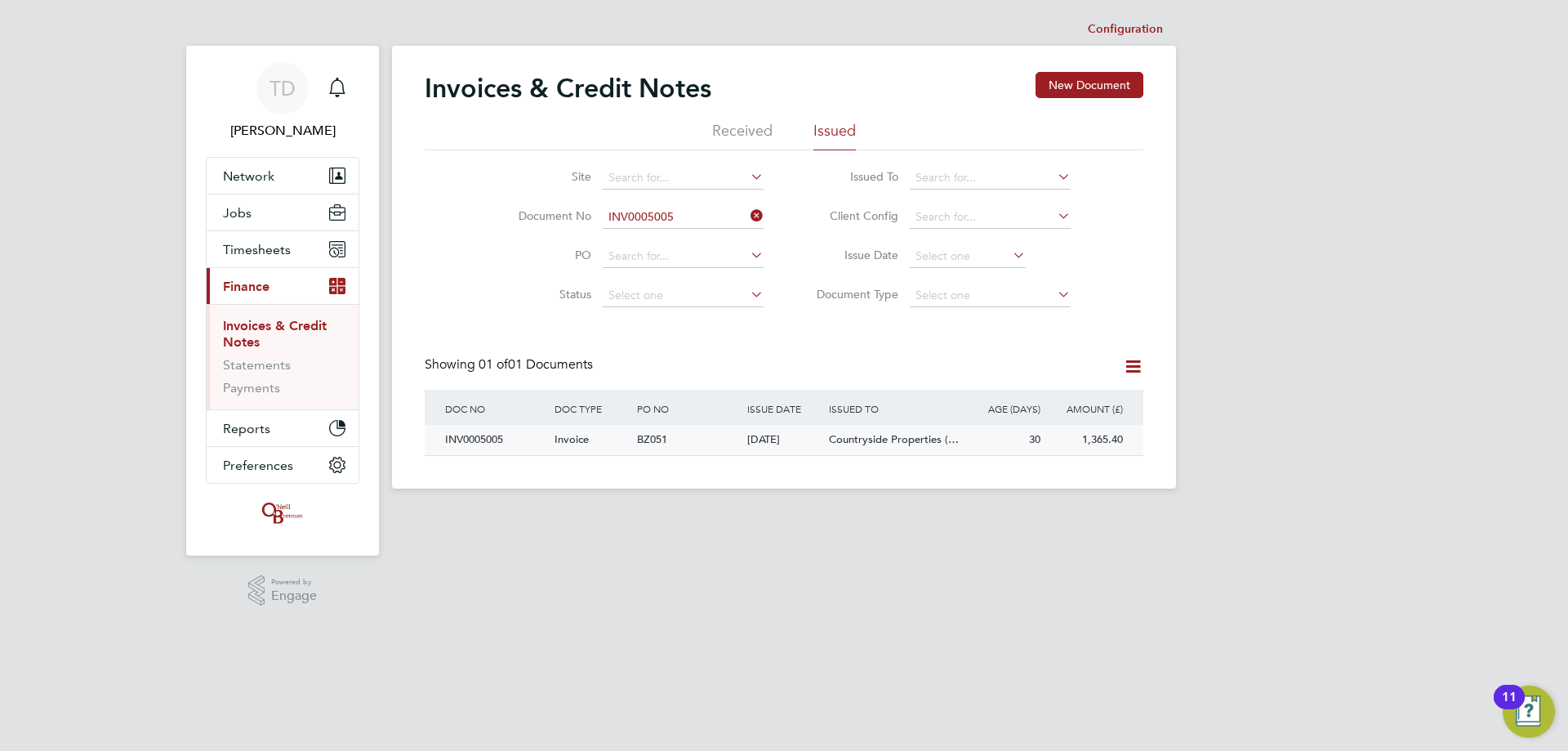
click at [479, 441] on div "INV0005005" at bounding box center [496, 440] width 110 height 30
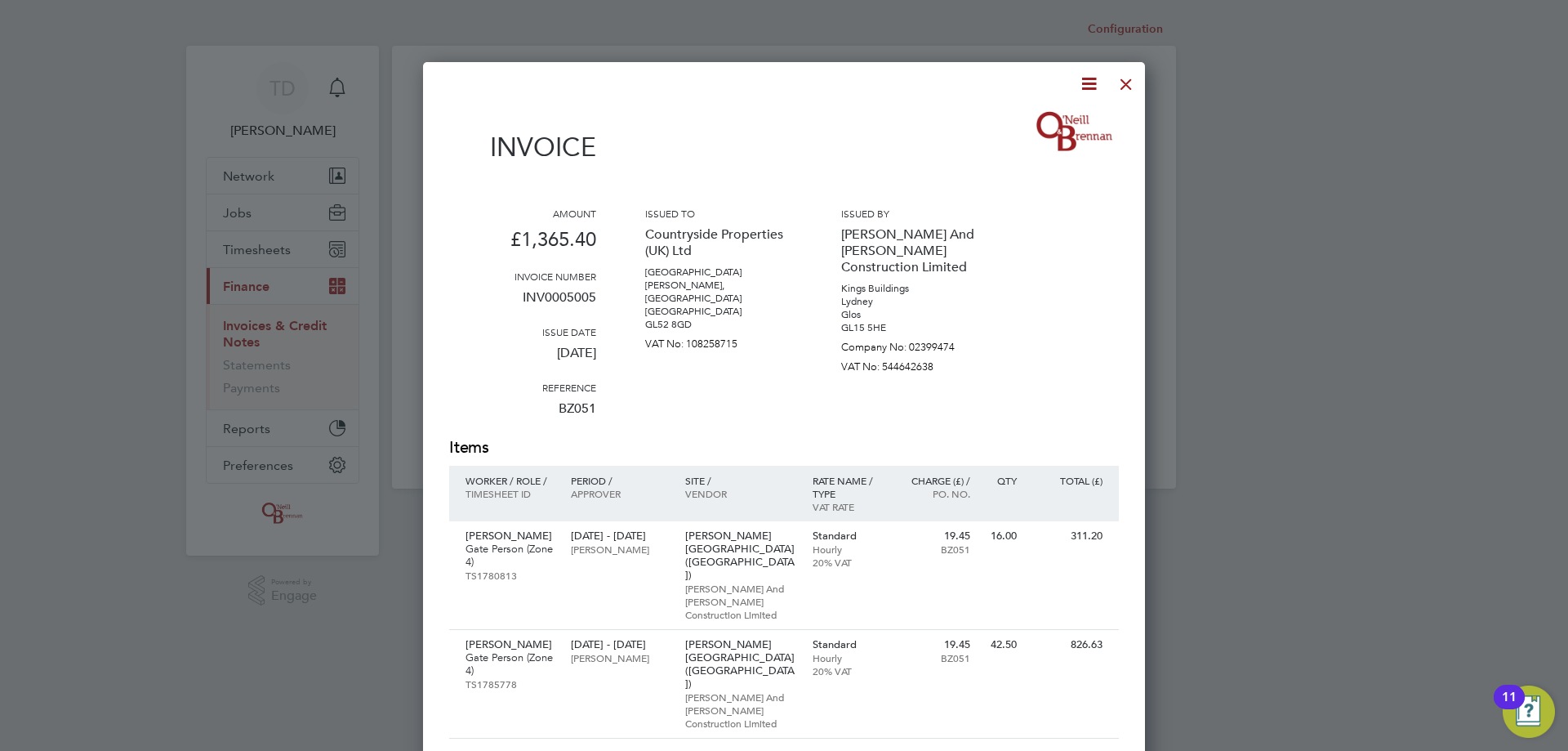
click at [1080, 76] on icon at bounding box center [1089, 84] width 20 height 20
click at [1027, 120] on li "Download Invoice" at bounding box center [1039, 122] width 113 height 23
